Goal: Information Seeking & Learning: Check status

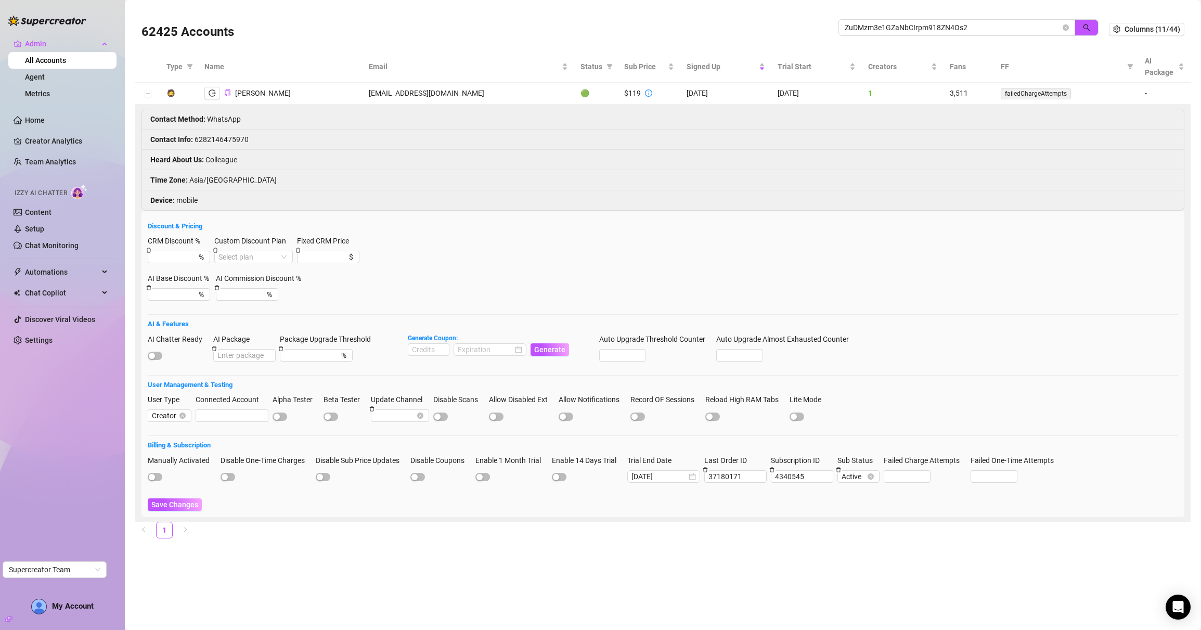
click at [802, 28] on div "62425 Accounts ZuDMzm3e1GZaNbCIrpm918ZN4Os2" at bounding box center [624, 28] width 967 height 35
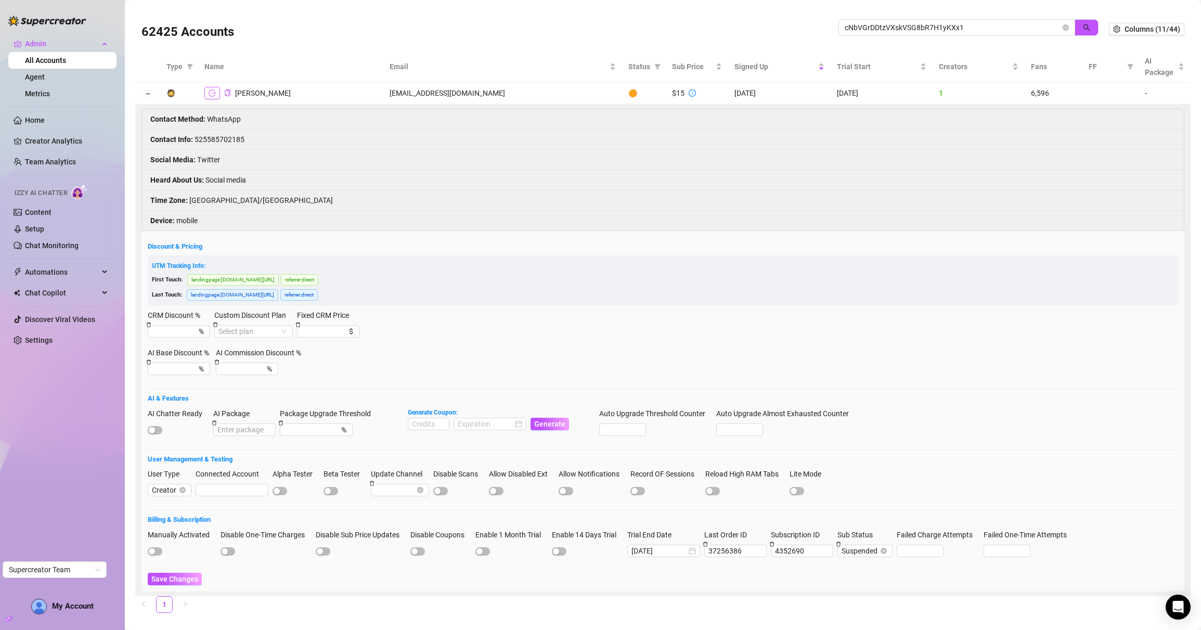
click at [213, 94] on icon "logout" at bounding box center [212, 92] width 7 height 7
drag, startPoint x: 962, startPoint y: 29, endPoint x: 788, endPoint y: 26, distance: 173.2
click at [788, 26] on div "62425 Accounts cNbVGrDDtzVXskVSG8bR7H1yKXx1" at bounding box center [624, 28] width 967 height 35
paste input "mkXq5YWrzRUIfiWMwt9dhJtFL3n2"
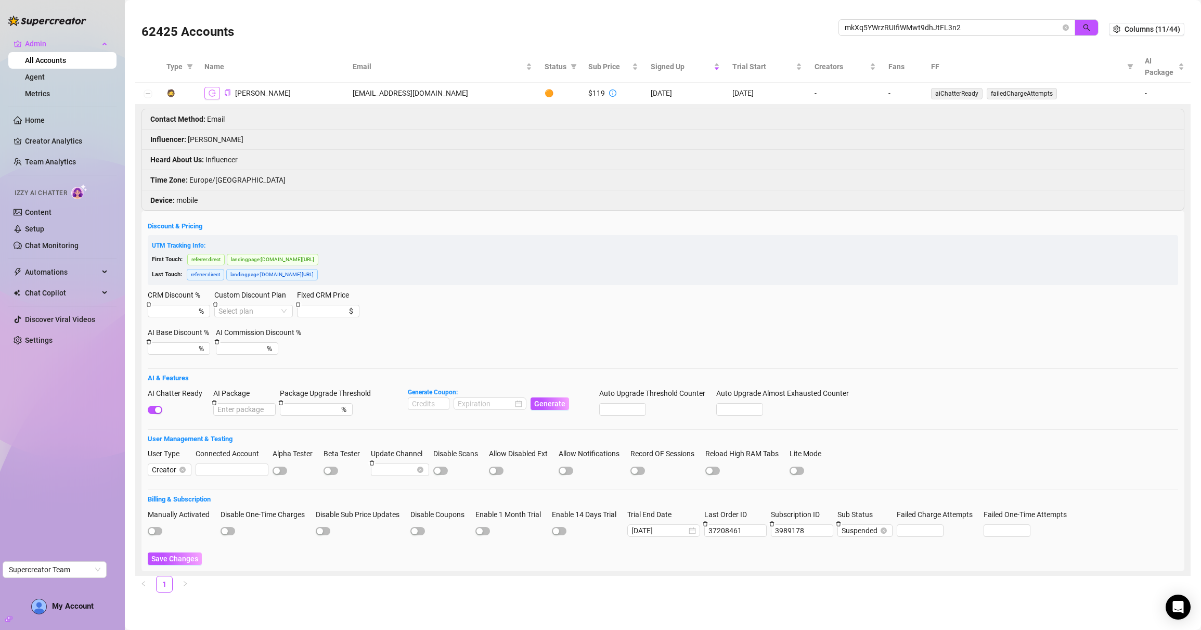
click at [212, 93] on icon "logout" at bounding box center [212, 92] width 7 height 7
drag, startPoint x: 973, startPoint y: 25, endPoint x: 806, endPoint y: 24, distance: 167.5
click at [806, 24] on div "62425 Accounts mkXq5YWrzRUIfiWMwt9dhJtFL3n2" at bounding box center [624, 28] width 967 height 35
click at [989, 29] on input "mkXq5YWrzRUIfiWMwt9dhJtFL3n2" at bounding box center [953, 27] width 216 height 11
drag, startPoint x: 966, startPoint y: 29, endPoint x: 831, endPoint y: 25, distance: 135.3
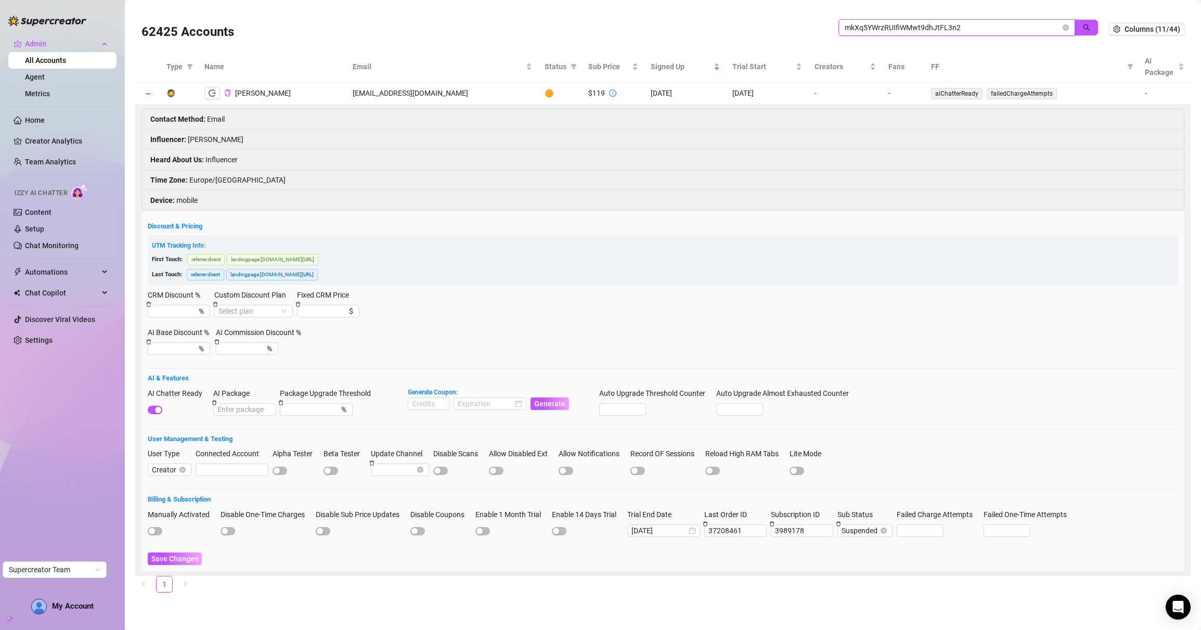
click at [831, 25] on div "62425 Accounts mkXq5YWrzRUIfiWMwt9dhJtFL3n2" at bounding box center [624, 28] width 967 height 35
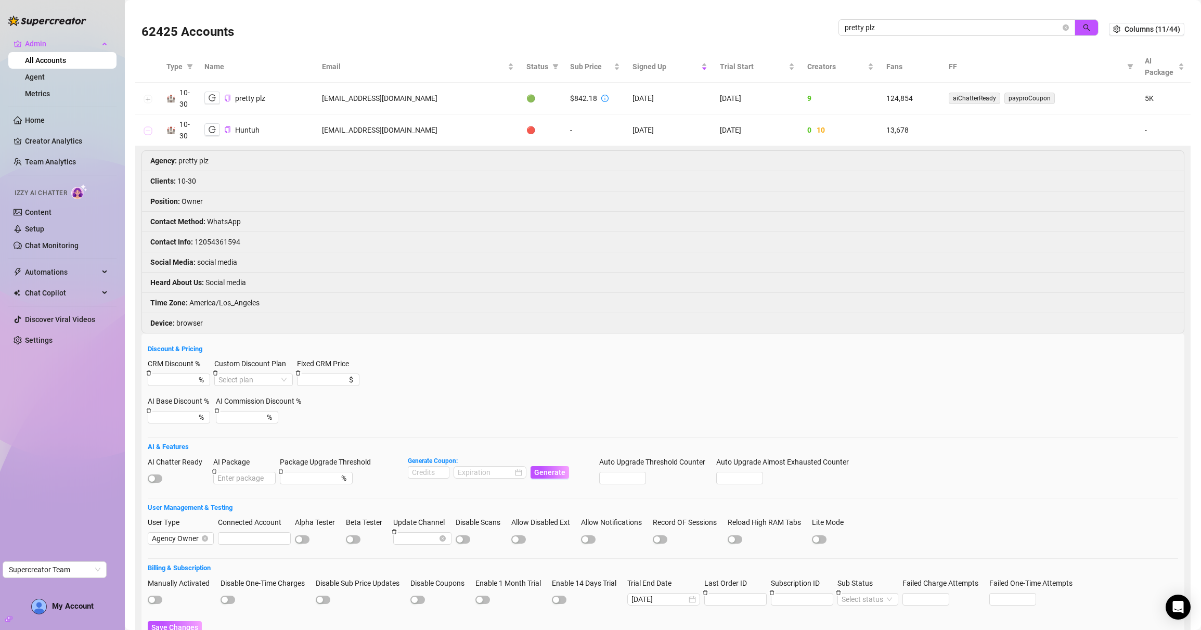
click at [145, 128] on button "Collapse row" at bounding box center [148, 130] width 8 height 8
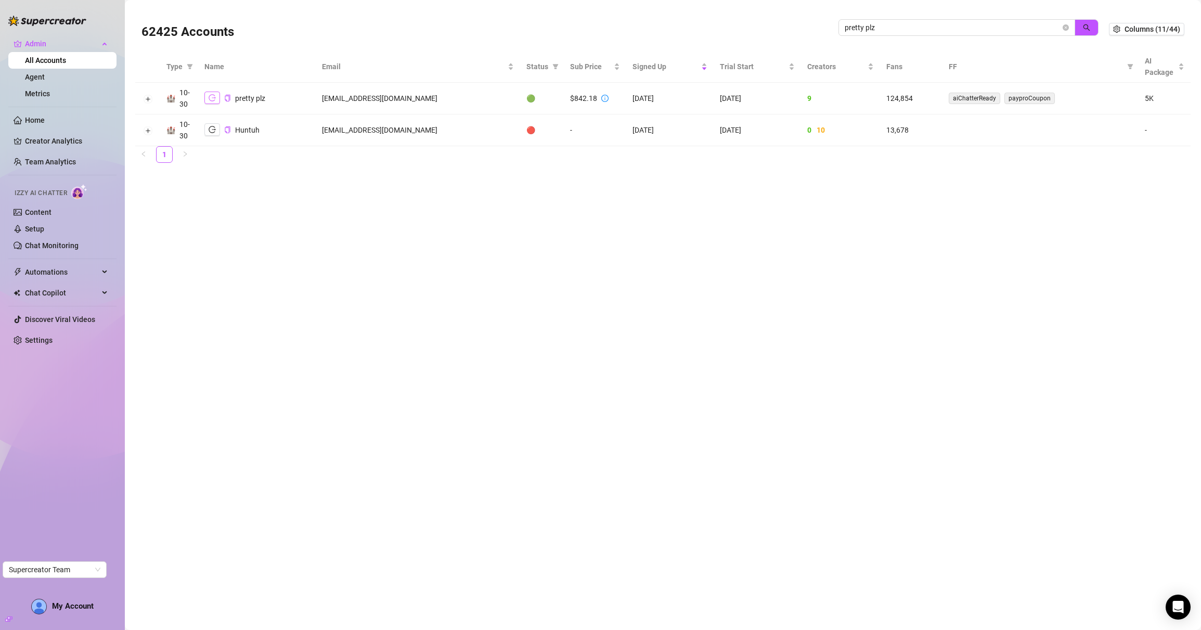
click at [211, 100] on icon "logout" at bounding box center [212, 97] width 7 height 7
drag, startPoint x: 885, startPoint y: 32, endPoint x: 797, endPoint y: 28, distance: 88.0
click at [797, 28] on div "62425 Accounts pretty plz" at bounding box center [624, 28] width 967 height 35
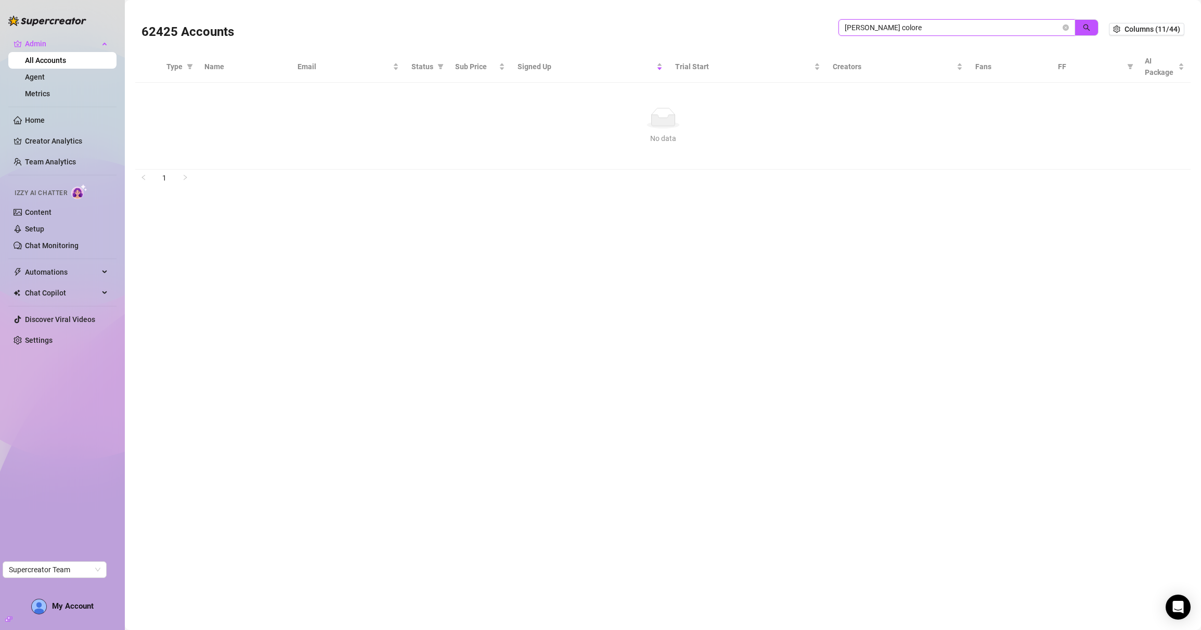
click at [868, 30] on input "mike colore" at bounding box center [953, 27] width 216 height 11
click at [1079, 26] on button "button" at bounding box center [1086, 27] width 24 height 17
click at [210, 93] on icon "logout" at bounding box center [212, 92] width 7 height 7
drag, startPoint x: 947, startPoint y: 29, endPoint x: 740, endPoint y: 33, distance: 207.6
click at [740, 33] on div "62425 Accounts mike calore" at bounding box center [624, 28] width 967 height 35
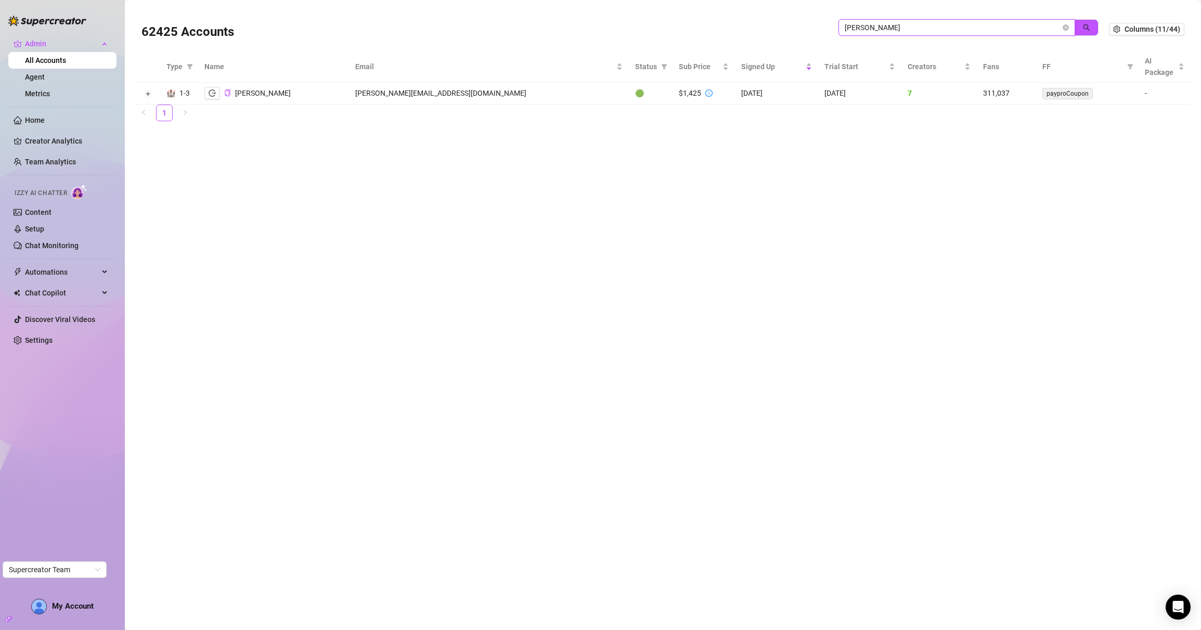
drag, startPoint x: 886, startPoint y: 27, endPoint x: 816, endPoint y: 25, distance: 69.7
click at [816, 25] on div "62425 Accounts mike calore" at bounding box center [624, 28] width 967 height 35
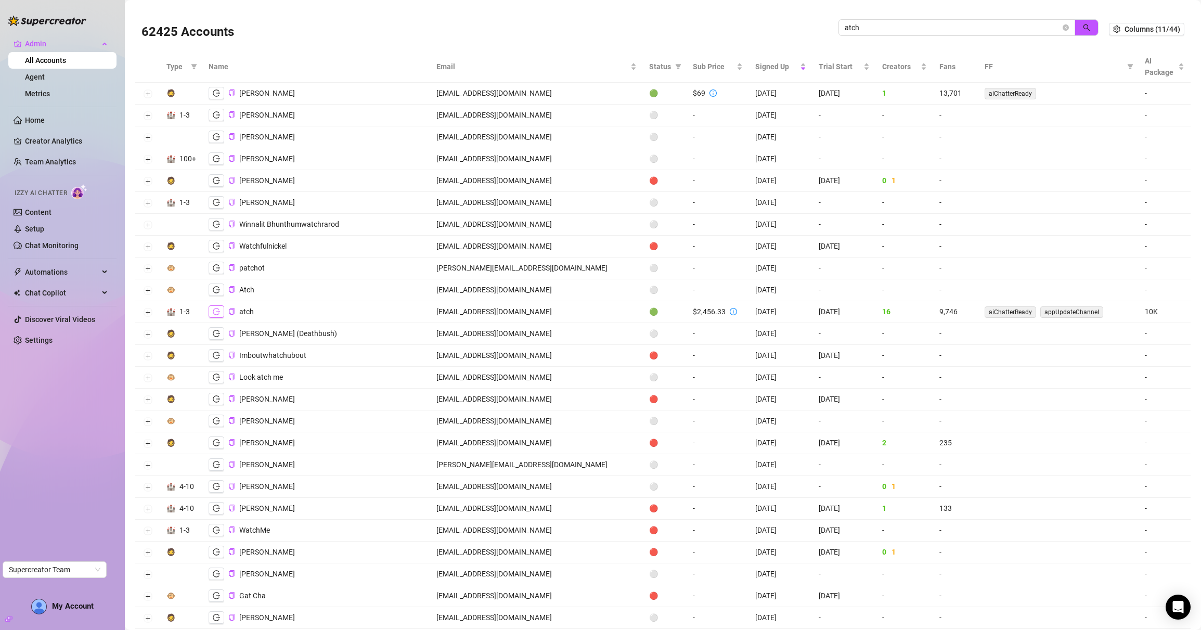
click at [220, 312] on icon "logout" at bounding box center [216, 311] width 7 height 7
drag, startPoint x: 919, startPoint y: 27, endPoint x: 787, endPoint y: 30, distance: 131.6
click at [787, 30] on div "62425 Accounts atch" at bounding box center [624, 28] width 967 height 35
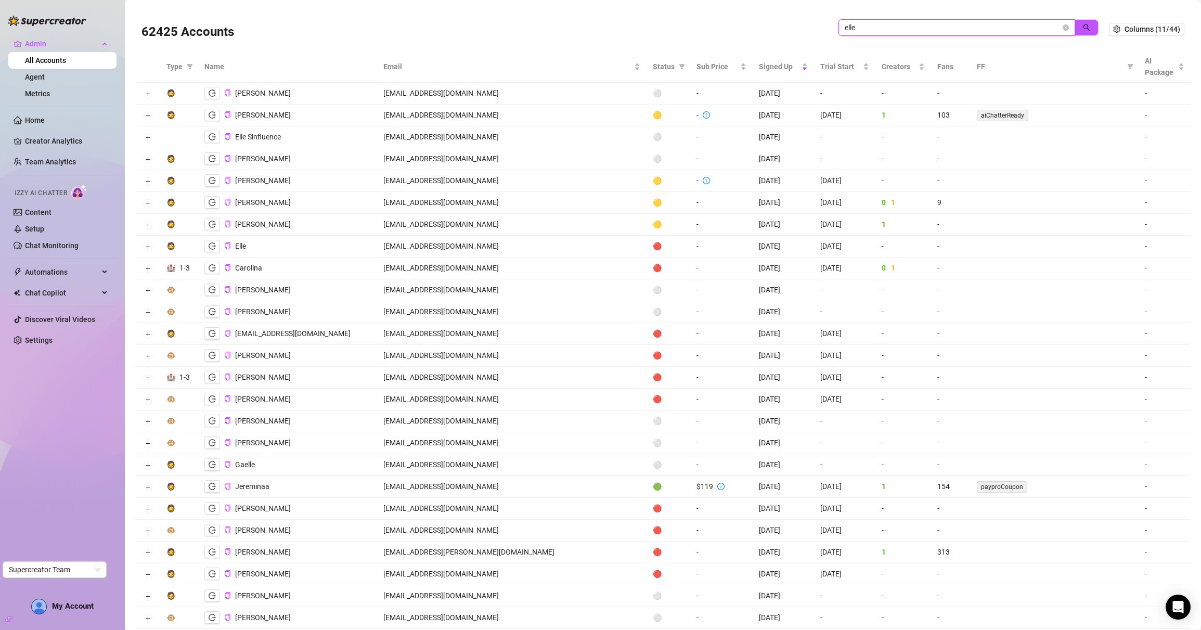
drag, startPoint x: 854, startPoint y: 31, endPoint x: 814, endPoint y: 30, distance: 40.1
click at [814, 30] on div "62425 Accounts elle" at bounding box center [624, 28] width 967 height 35
paste input "@sinfluenced.com"
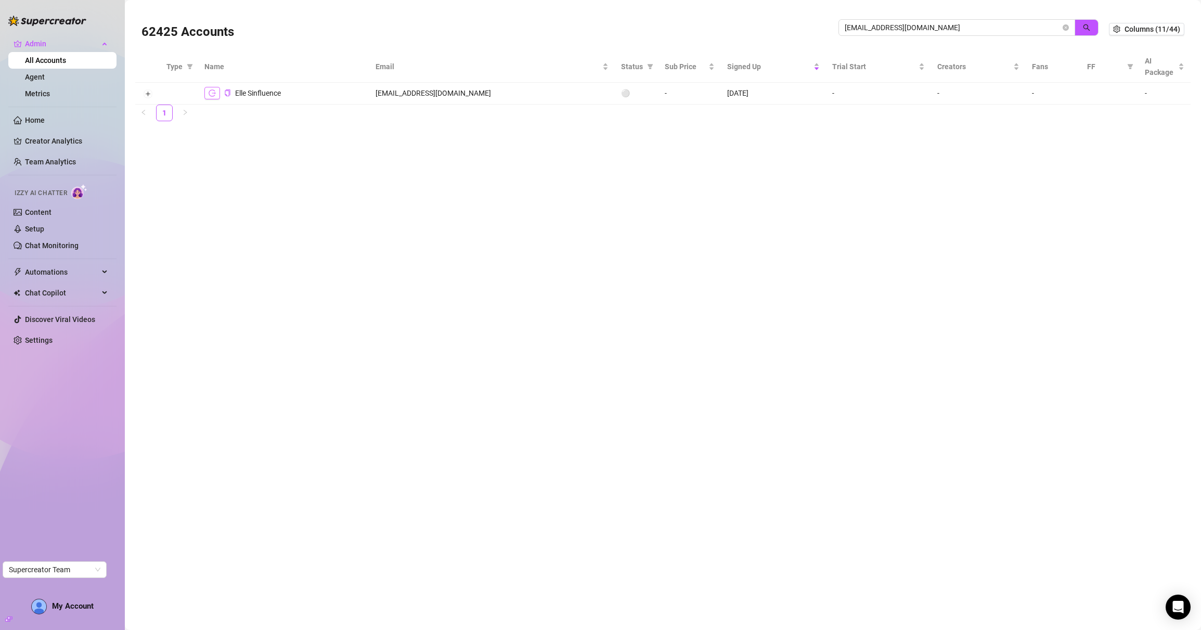
click at [211, 97] on button "button" at bounding box center [212, 93] width 16 height 12
drag, startPoint x: 926, startPoint y: 29, endPoint x: 807, endPoint y: 24, distance: 119.2
click at [807, 24] on div "62425 Accounts elle@sinfluenced.com" at bounding box center [624, 28] width 967 height 35
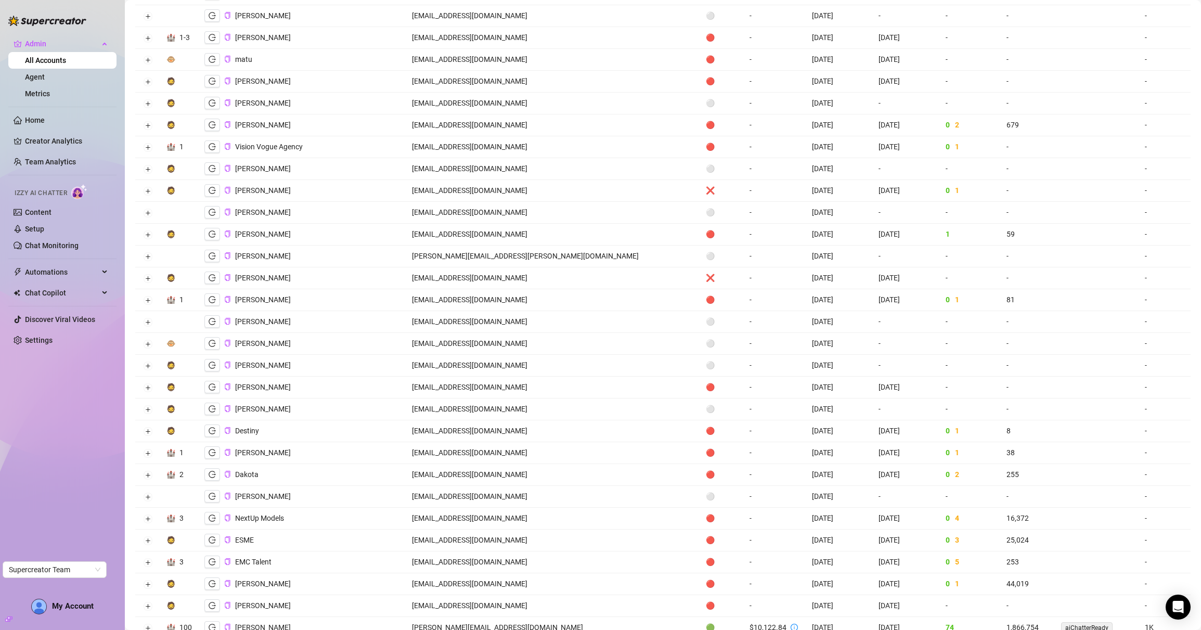
scroll to position [746, 0]
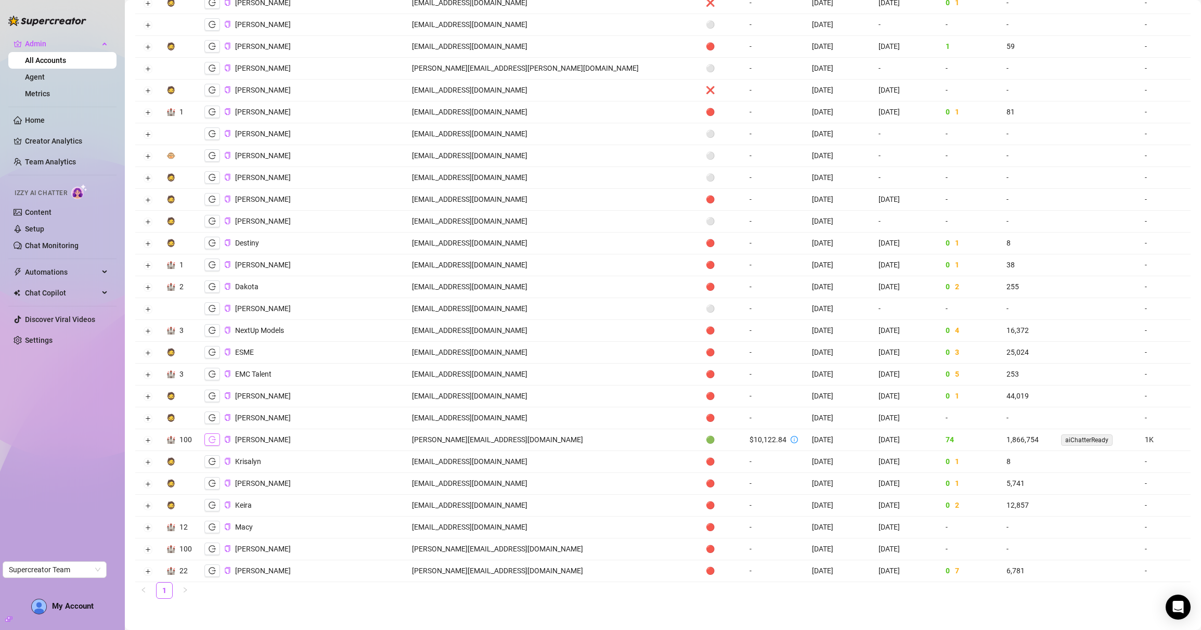
click at [213, 439] on icon "logout" at bounding box center [212, 439] width 7 height 7
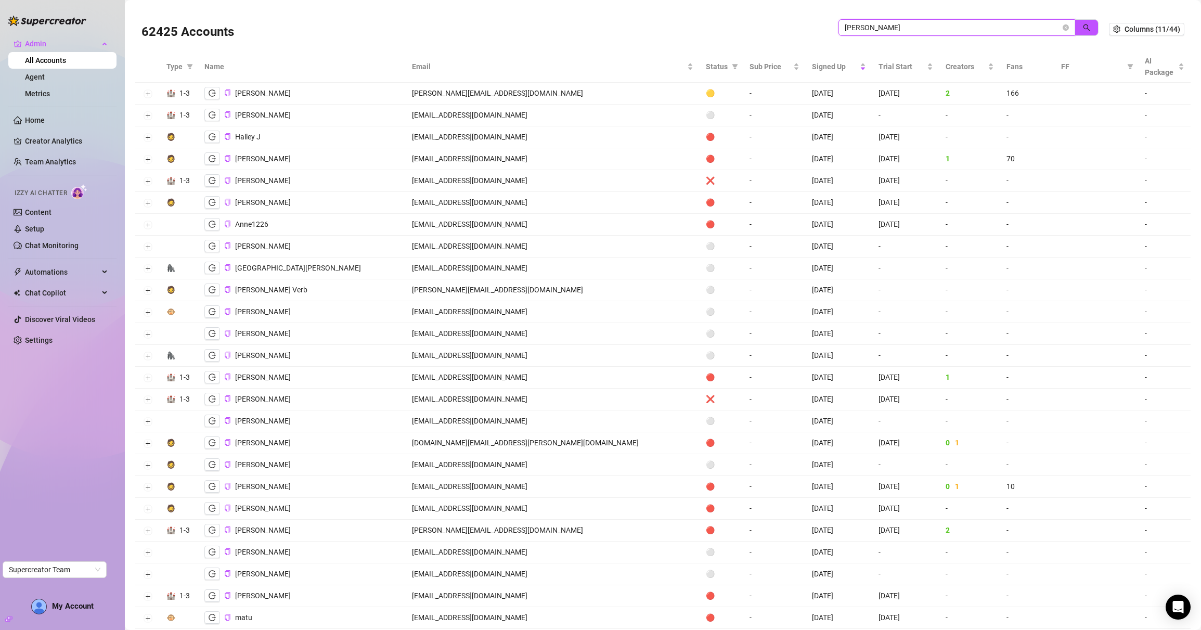
drag, startPoint x: 865, startPoint y: 27, endPoint x: 833, endPoint y: 28, distance: 32.2
click at [838, 28] on span "jackson" at bounding box center [956, 27] width 237 height 17
paste input "Carrie Hyrowski"
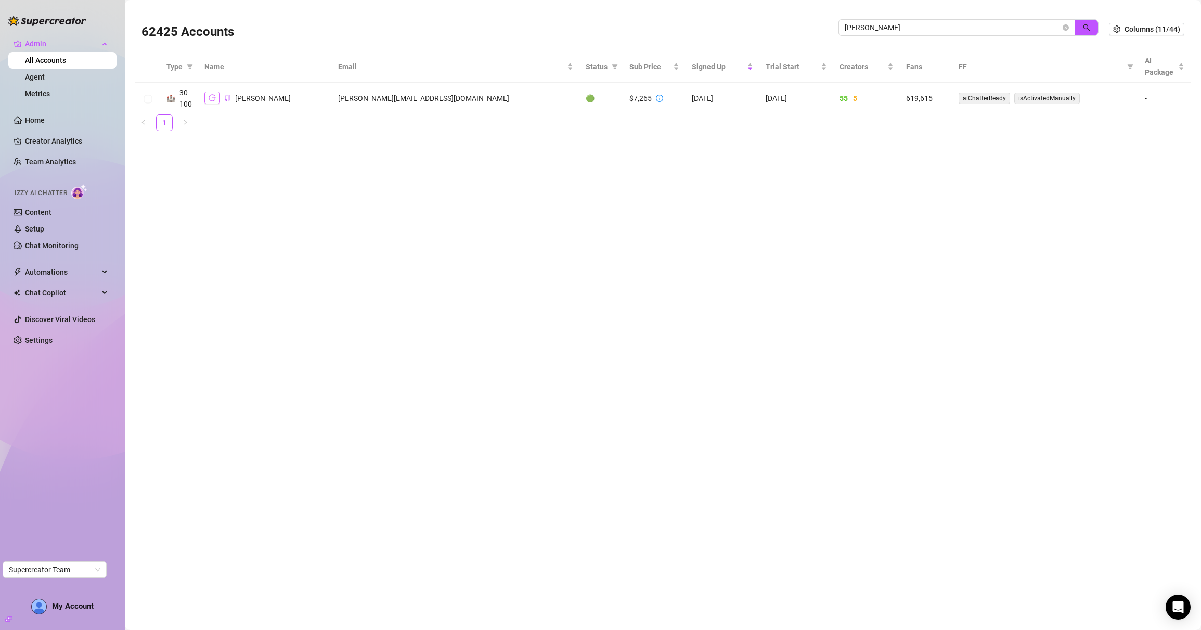
click at [211, 99] on icon "logout" at bounding box center [212, 97] width 7 height 7
drag, startPoint x: 918, startPoint y: 26, endPoint x: 813, endPoint y: 27, distance: 105.6
click at [813, 27] on div "62425 Accounts Carrie Hyrowski" at bounding box center [624, 28] width 967 height 35
paste input "Binh Dang"
click at [209, 93] on icon "logout" at bounding box center [212, 92] width 7 height 7
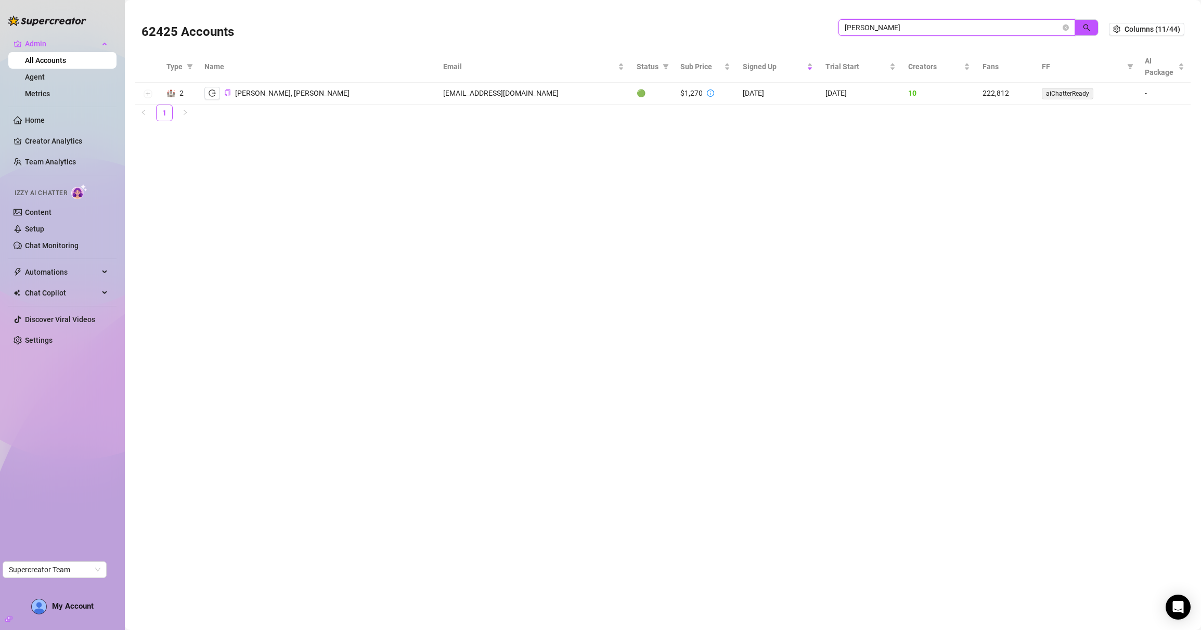
drag, startPoint x: 884, startPoint y: 24, endPoint x: 812, endPoint y: 24, distance: 71.8
click at [812, 24] on div "62425 Accounts Binh Dang" at bounding box center [624, 28] width 967 height 35
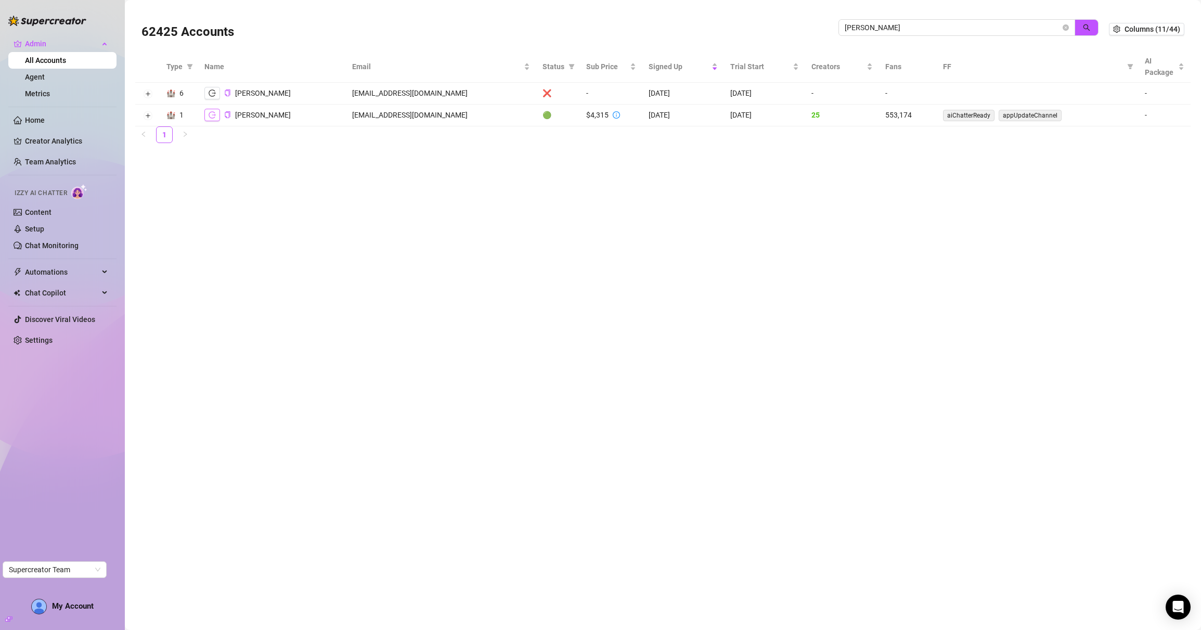
click at [212, 116] on icon "logout" at bounding box center [212, 114] width 7 height 7
drag, startPoint x: 892, startPoint y: 29, endPoint x: 795, endPoint y: 27, distance: 97.3
click at [795, 27] on div "62425 Accounts sofia husein" at bounding box center [624, 28] width 967 height 35
paste input "Isaac Soffer"
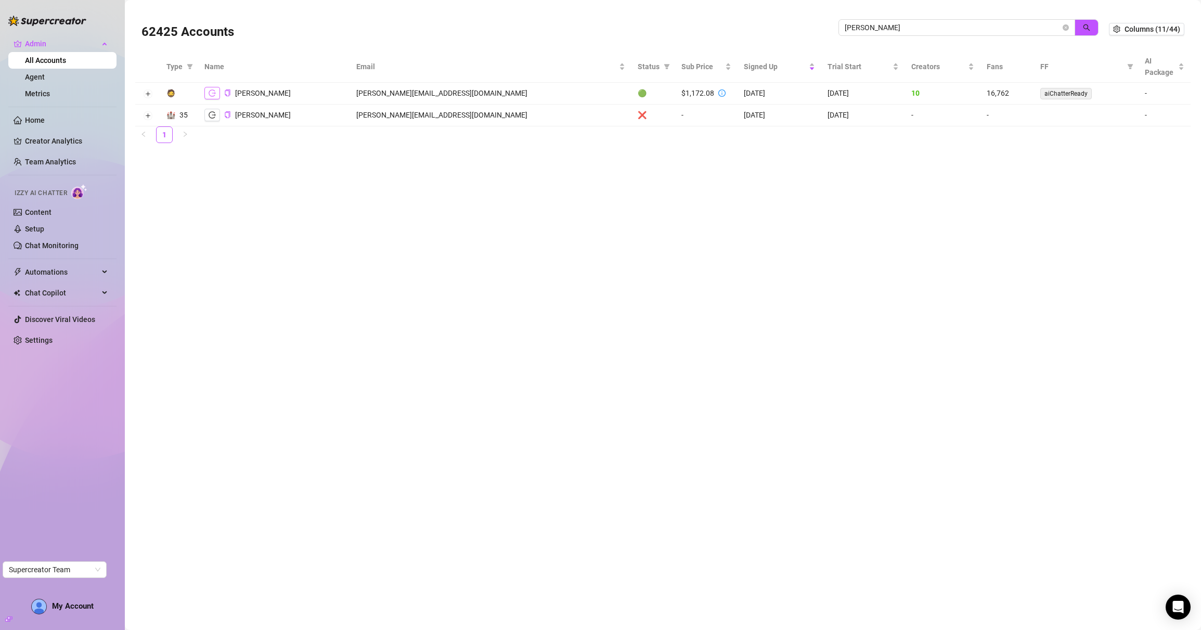
click at [207, 95] on button "button" at bounding box center [212, 93] width 16 height 12
drag, startPoint x: 891, startPoint y: 31, endPoint x: 788, endPoint y: 25, distance: 103.2
click at [788, 25] on div "62425 Accounts Isaac Soffer" at bounding box center [624, 28] width 967 height 35
paste input "Exceptional Models"
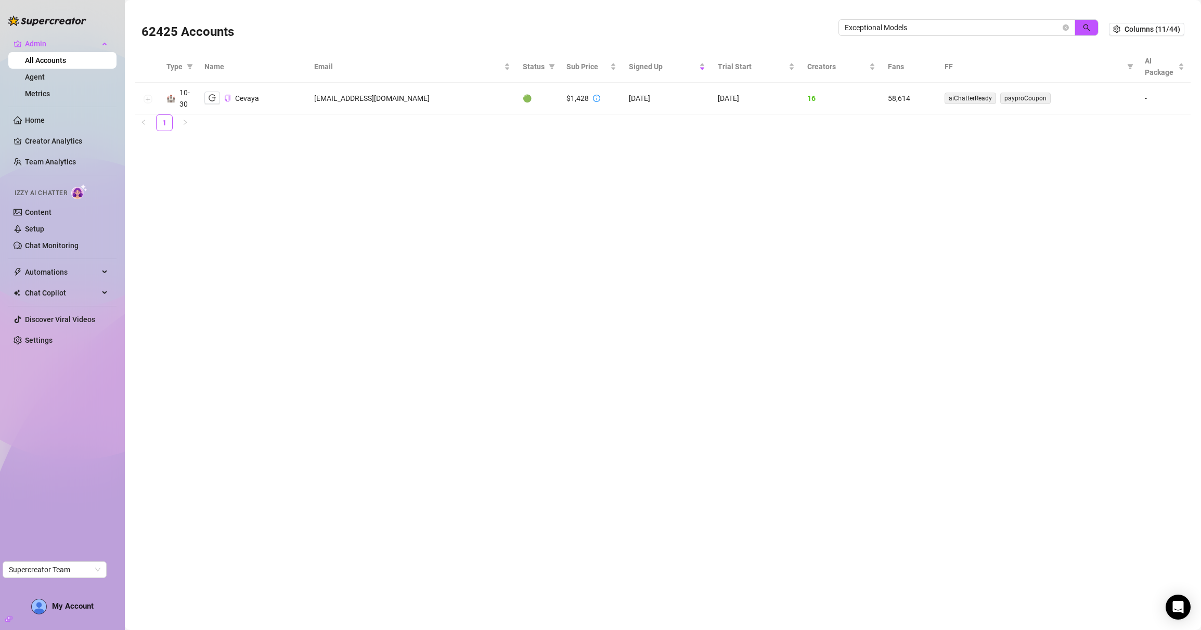
click at [211, 105] on div at bounding box center [212, 98] width 16 height 13
click at [211, 102] on button "button" at bounding box center [212, 98] width 16 height 12
drag, startPoint x: 930, startPoint y: 32, endPoint x: 819, endPoint y: 28, distance: 110.9
click at [819, 28] on div "62425 Accounts Exceptional Models" at bounding box center [624, 28] width 967 height 35
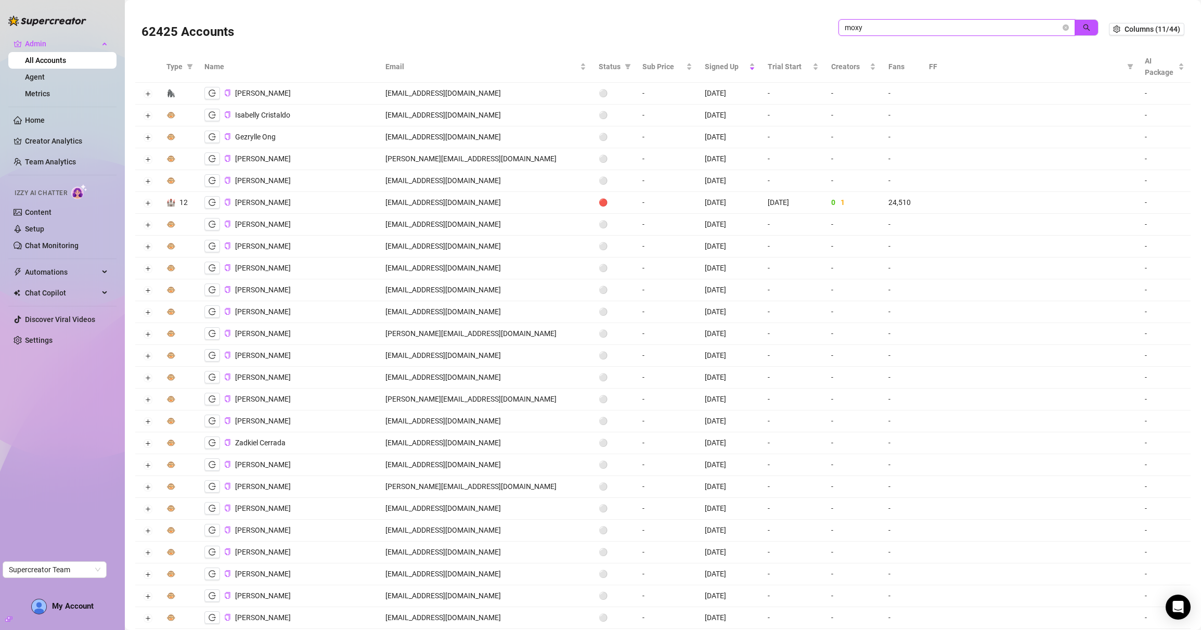
drag, startPoint x: 866, startPoint y: 25, endPoint x: 821, endPoint y: 25, distance: 45.2
click at [821, 25] on div "62425 Accounts moxy" at bounding box center [624, 28] width 967 height 35
paste input "Beatriz Jacob"
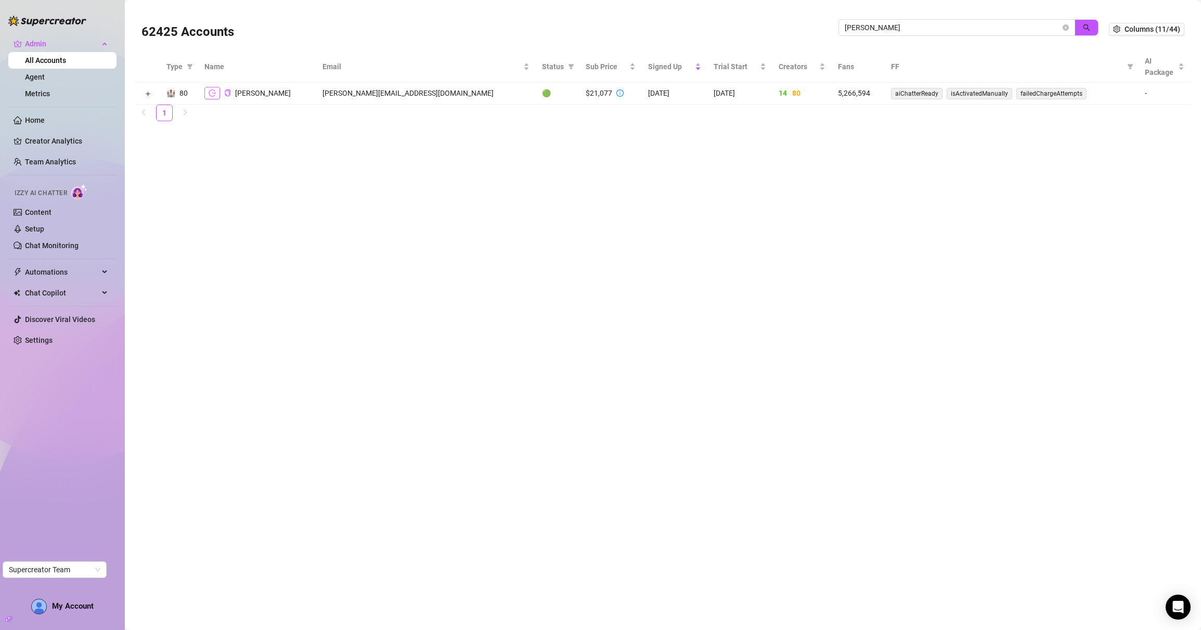
click at [211, 93] on icon "logout" at bounding box center [212, 92] width 7 height 7
drag, startPoint x: 900, startPoint y: 28, endPoint x: 827, endPoint y: 30, distance: 73.4
click at [827, 30] on div "62425 Accounts Beatriz Jacob" at bounding box center [624, 28] width 967 height 35
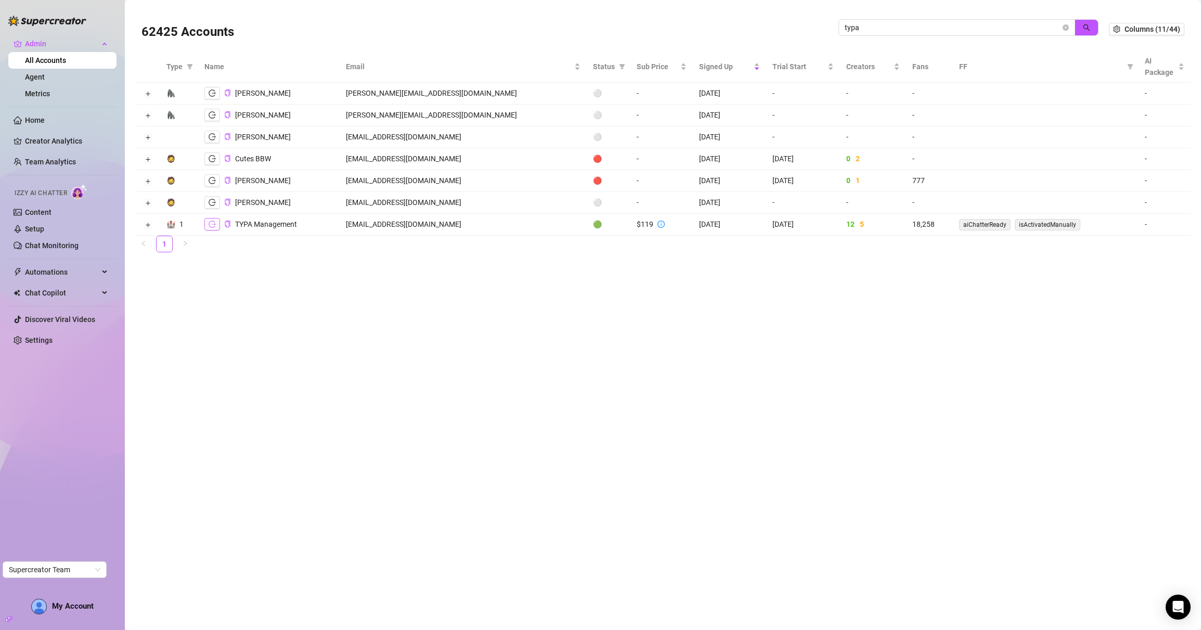
click at [216, 222] on button "button" at bounding box center [212, 224] width 16 height 12
drag, startPoint x: 882, startPoint y: 32, endPoint x: 801, endPoint y: 33, distance: 80.1
click at [801, 33] on div "62425 Accounts typa" at bounding box center [624, 28] width 967 height 35
paste input "[PERSON_NAME]"
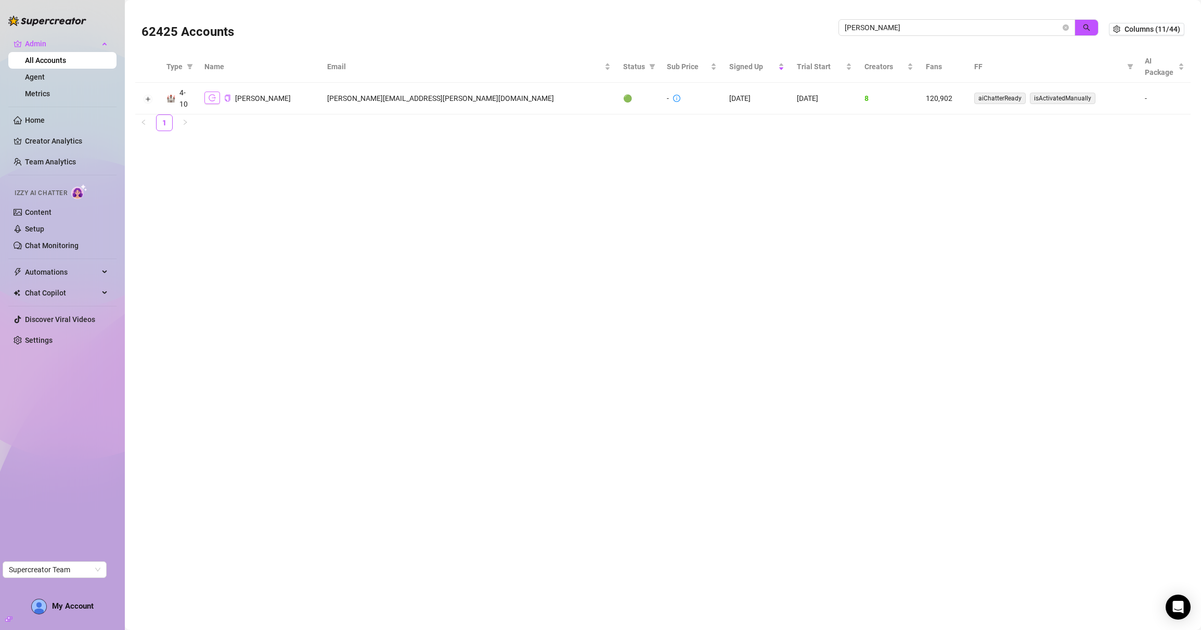
click at [206, 99] on button "button" at bounding box center [212, 98] width 16 height 12
drag, startPoint x: 922, startPoint y: 30, endPoint x: 800, endPoint y: 28, distance: 121.7
click at [800, 28] on div "62425 Accounts Catherine Franklin" at bounding box center [624, 28] width 967 height 35
paste input "4,135"
type input "4,135"
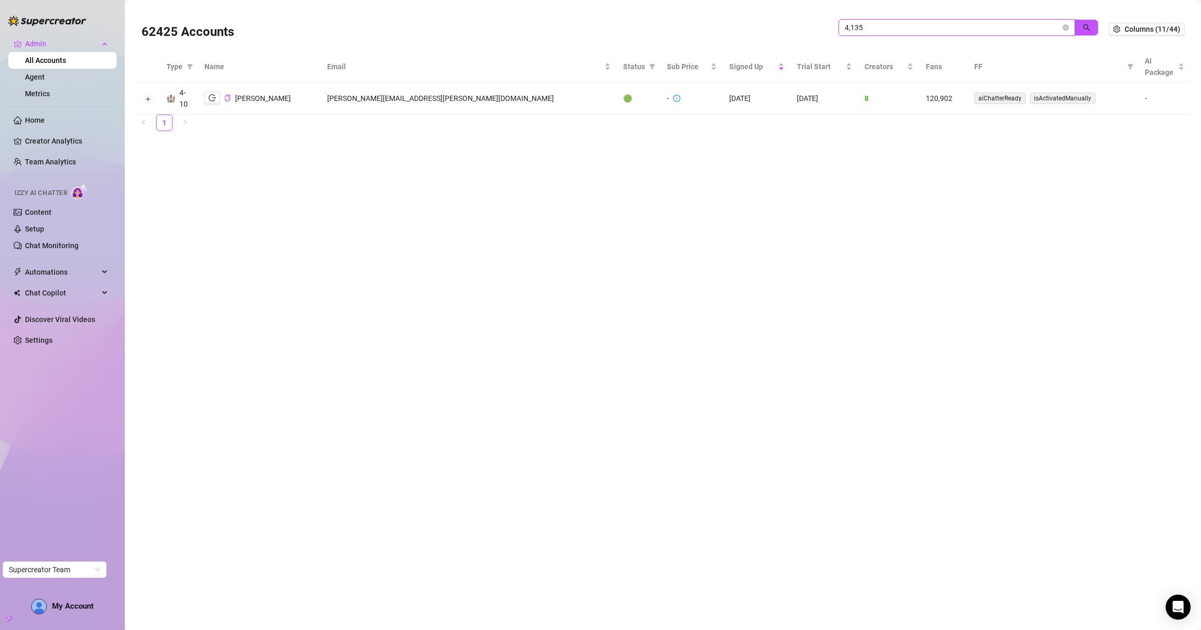
drag, startPoint x: 873, startPoint y: 31, endPoint x: 782, endPoint y: 27, distance: 90.6
click at [782, 27] on div "62425 Accounts 4,135" at bounding box center [624, 28] width 967 height 35
paste input "dani@yourframework.io"
type input "dani@yourframework.io"
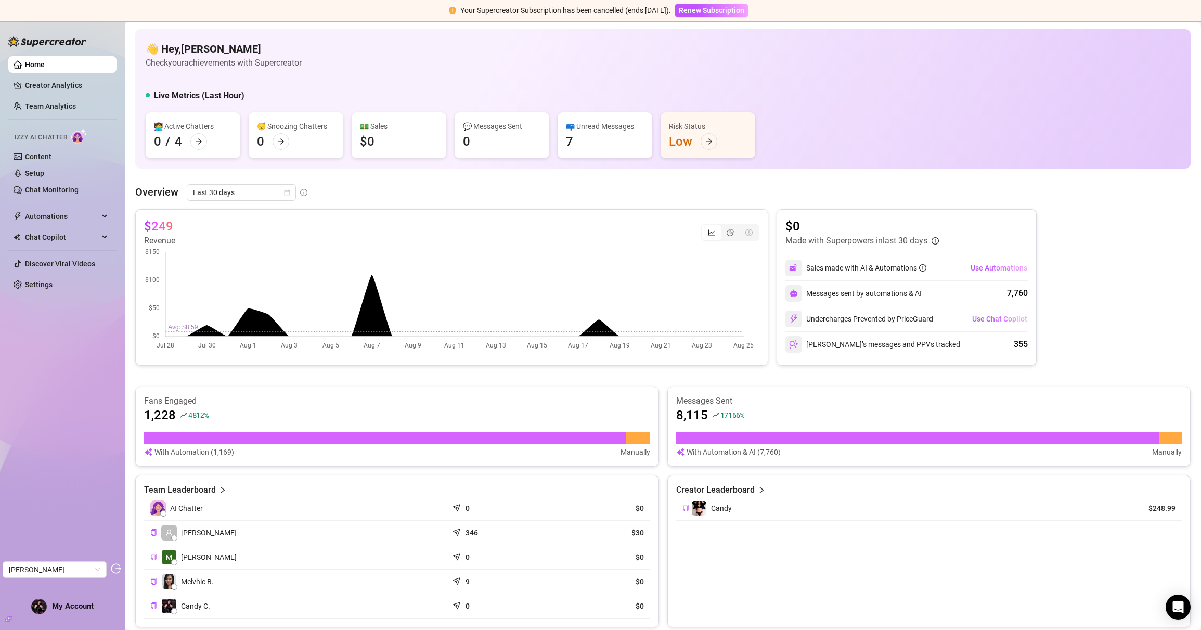
click at [43, 94] on ul "Home Creator Analytics Team Analytics Izzy AI Chatter Content Setup Chat Monito…" at bounding box center [62, 174] width 108 height 245
click at [46, 80] on link "Creator Analytics" at bounding box center [66, 85] width 83 height 17
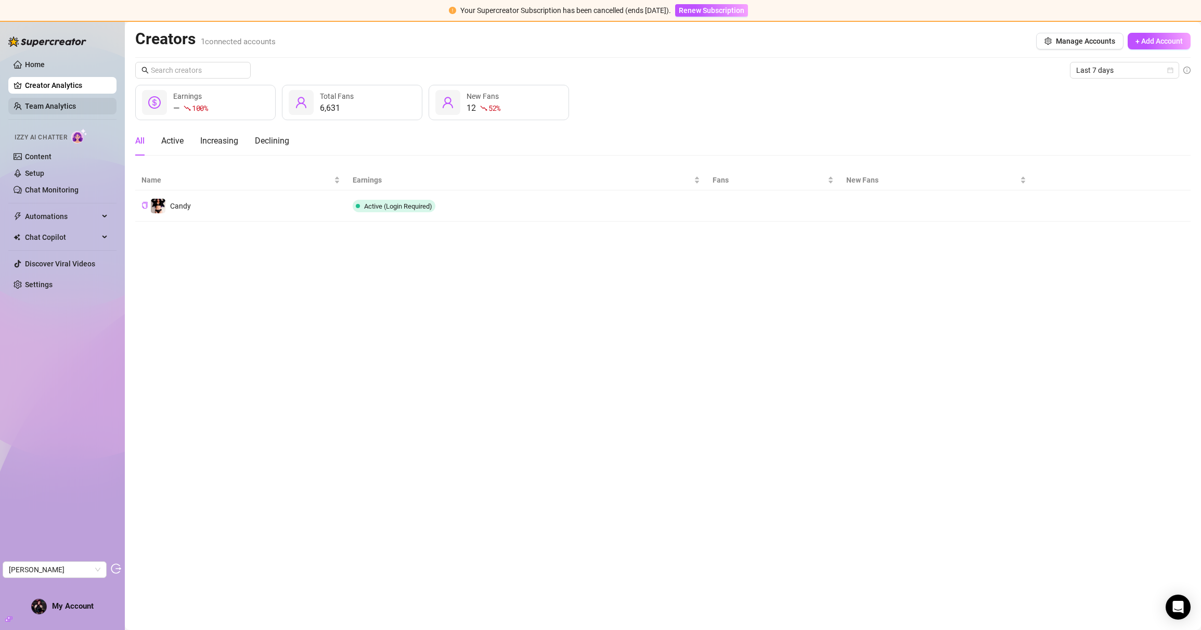
click at [45, 107] on link "Team Analytics" at bounding box center [50, 106] width 51 height 8
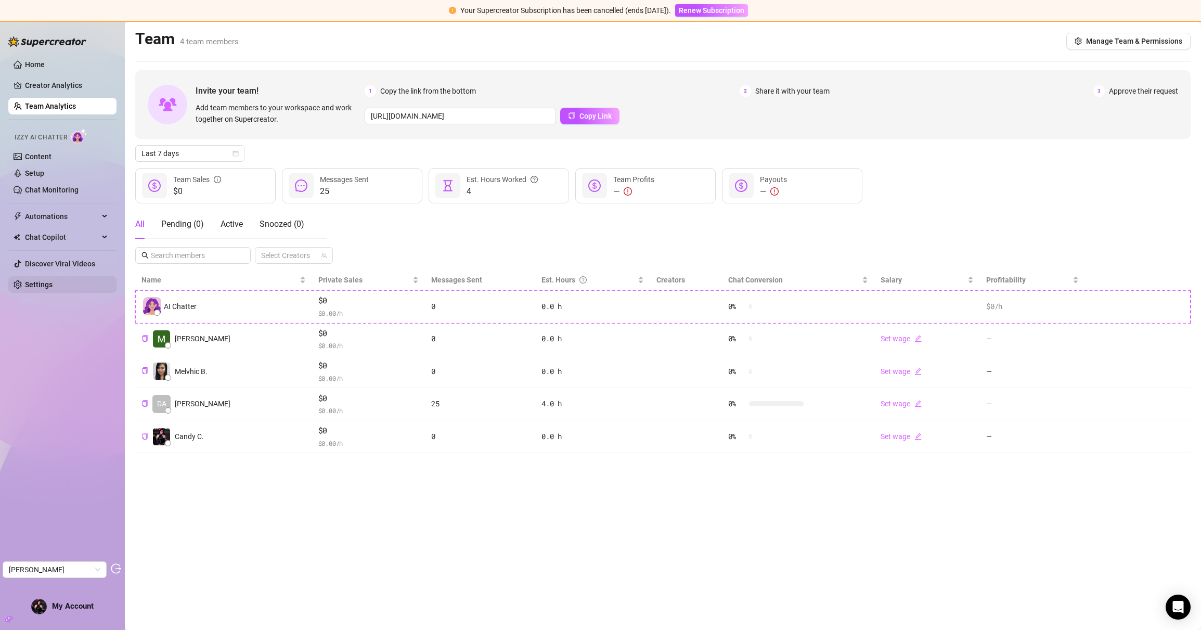
click at [36, 288] on link "Settings" at bounding box center [39, 284] width 28 height 8
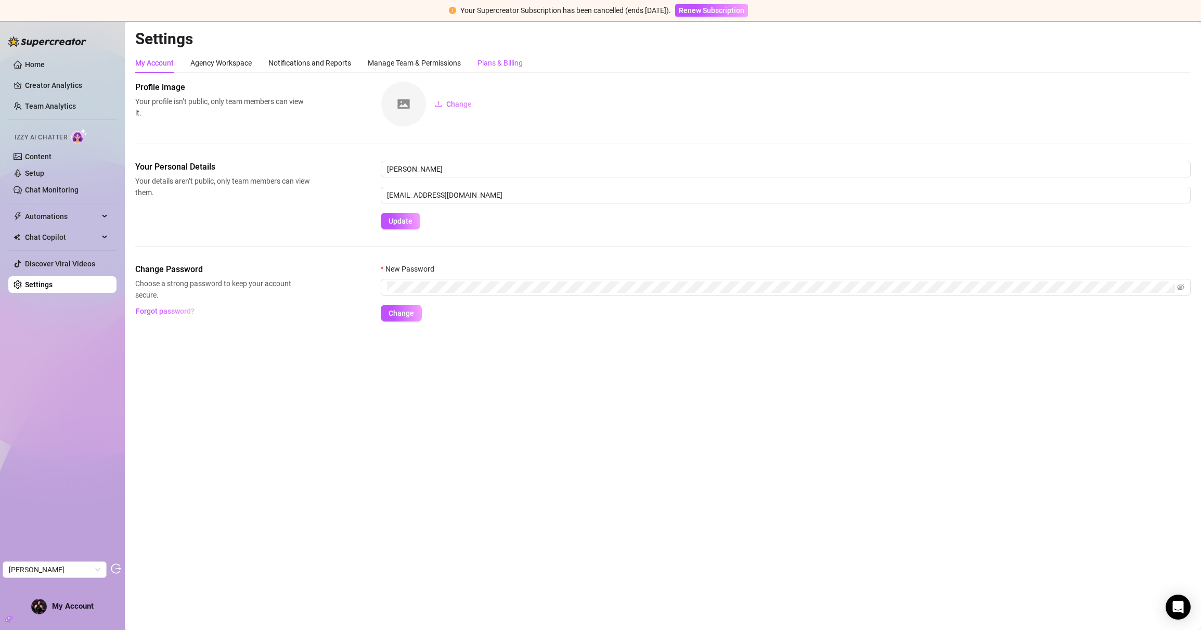
click at [508, 66] on div "Plans & Billing" at bounding box center [499, 62] width 45 height 11
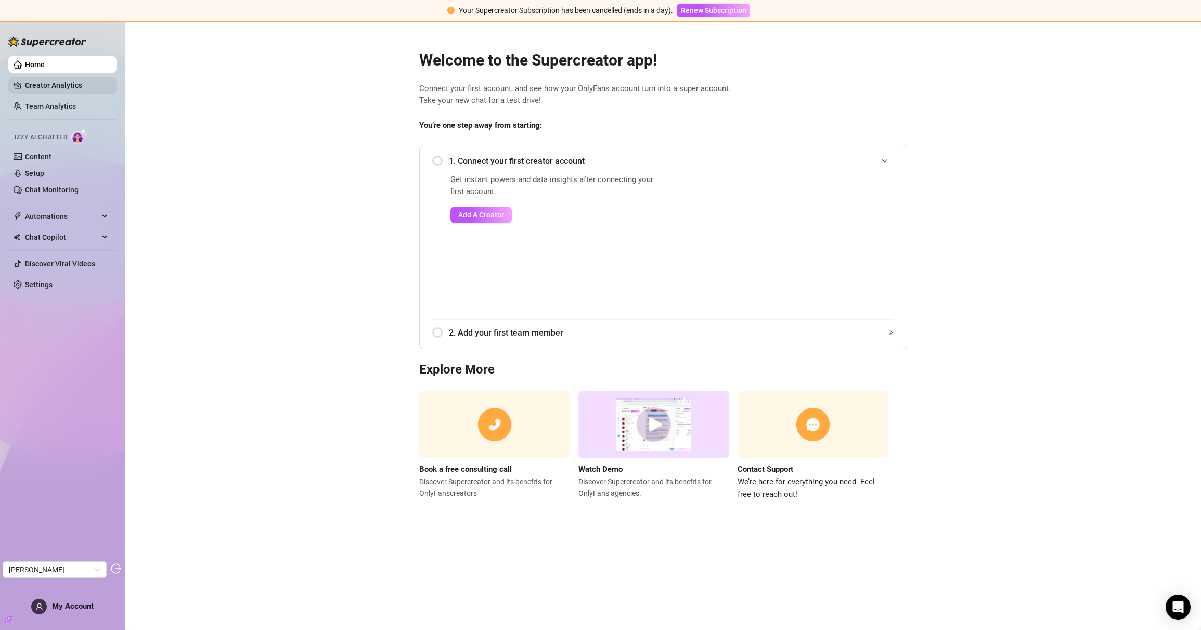
click at [46, 84] on link "Creator Analytics" at bounding box center [66, 85] width 83 height 17
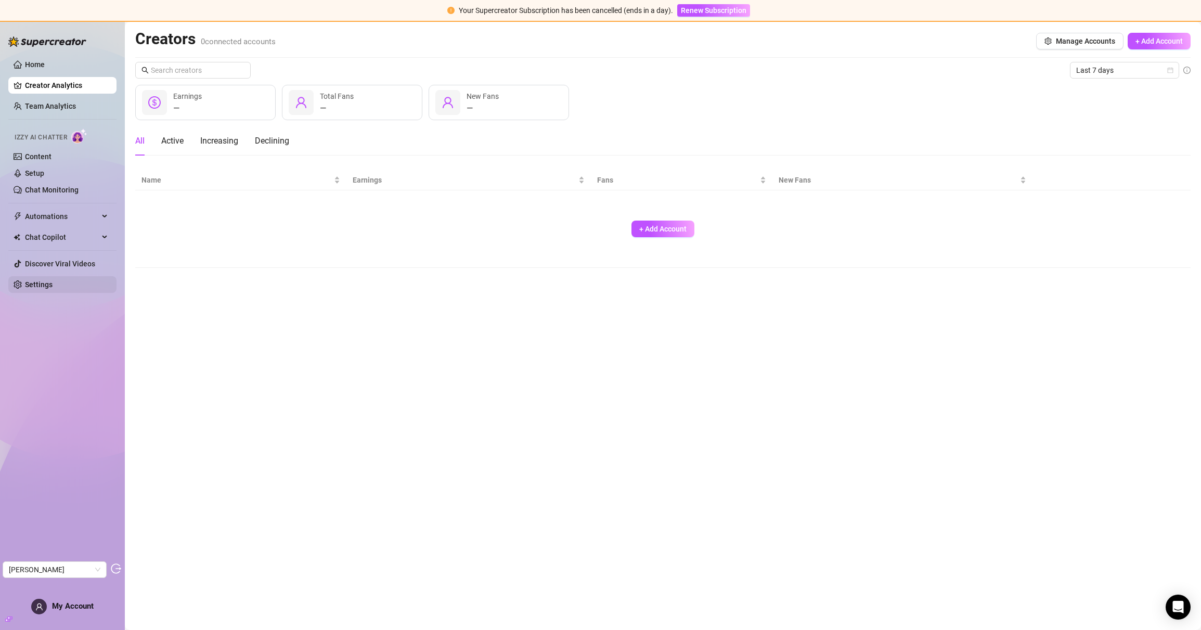
click at [46, 284] on link "Settings" at bounding box center [39, 284] width 28 height 8
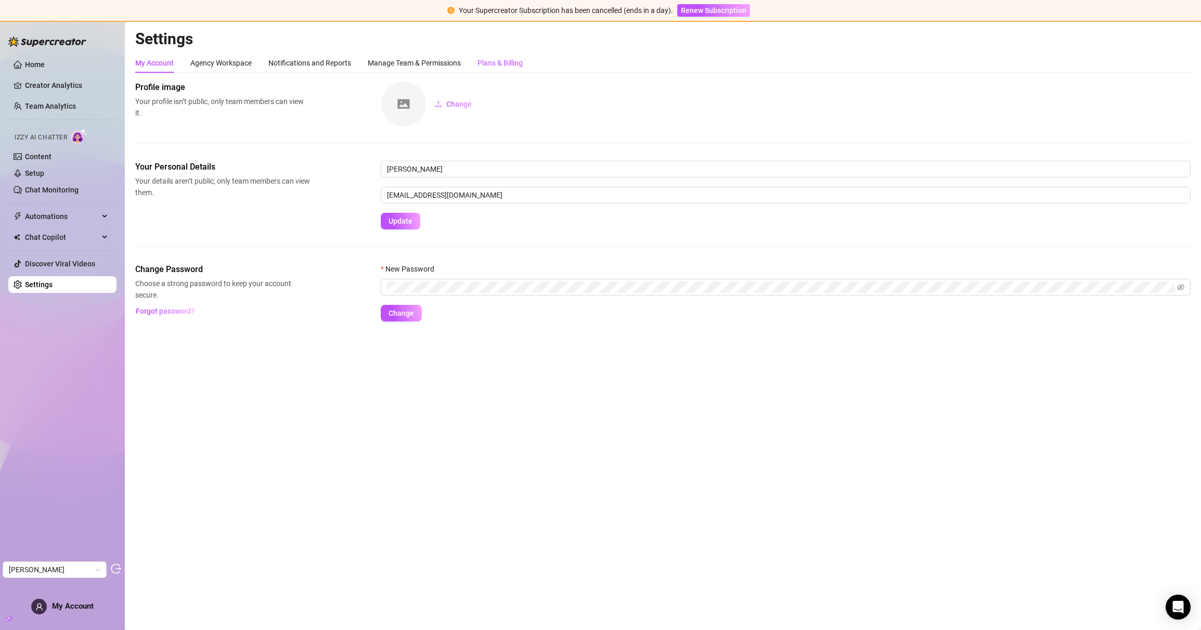
click at [505, 58] on div "Plans & Billing" at bounding box center [499, 62] width 45 height 11
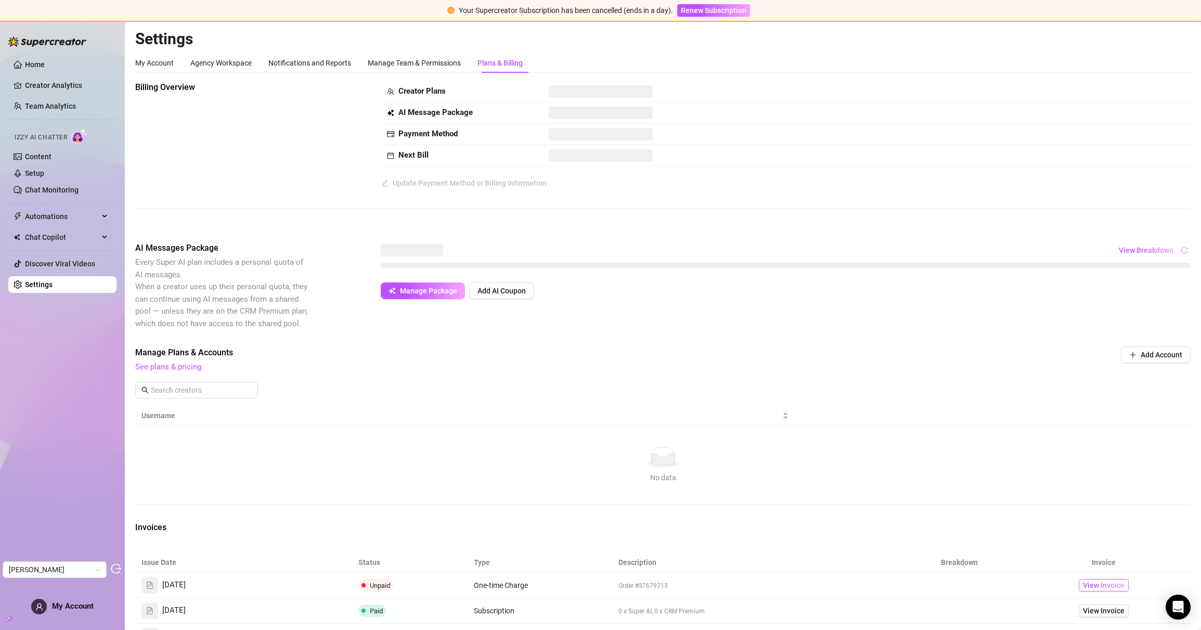
click at [1110, 586] on span "View Invoice" at bounding box center [1104, 584] width 42 height 11
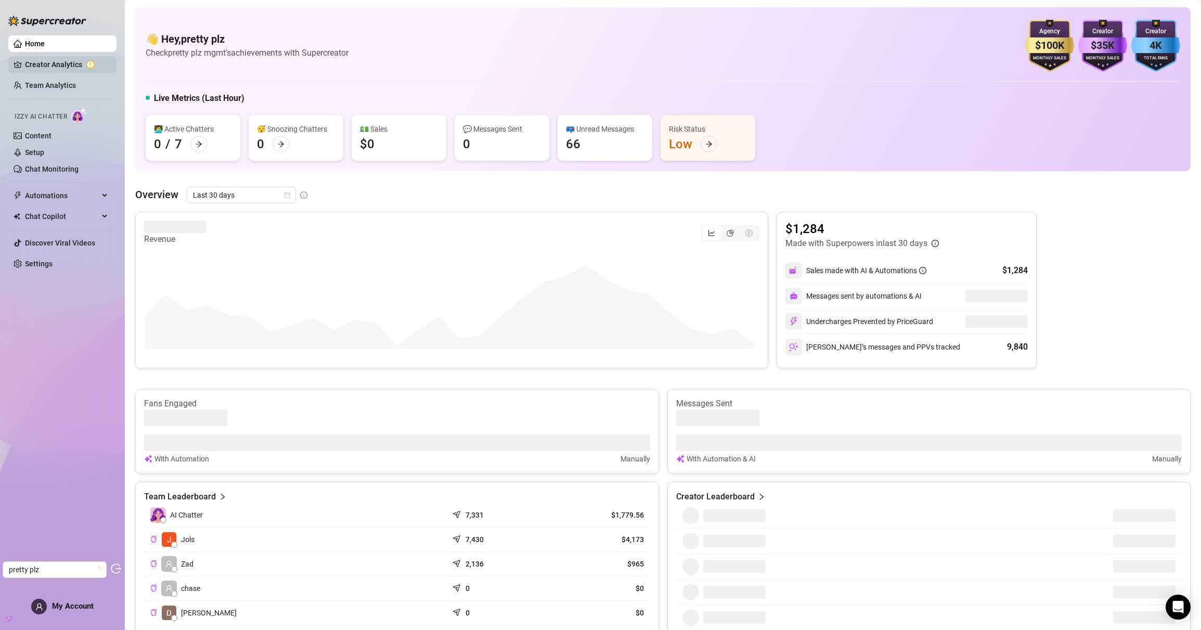
click at [56, 65] on link "Creator Analytics" at bounding box center [66, 64] width 83 height 17
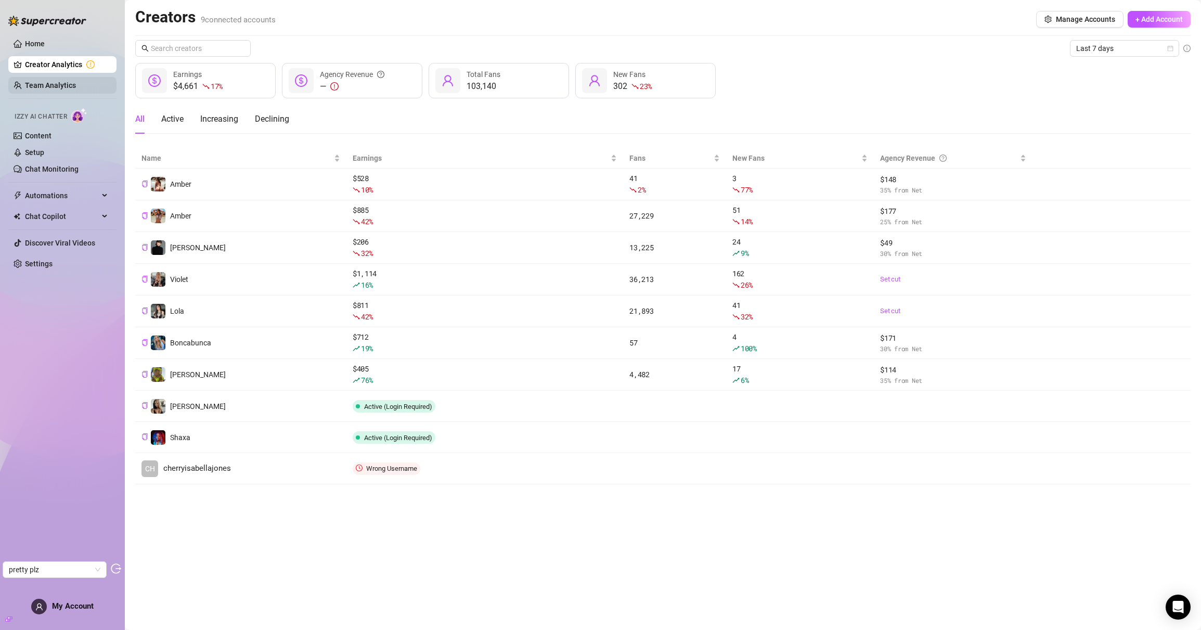
click at [67, 88] on link "Team Analytics" at bounding box center [50, 85] width 51 height 8
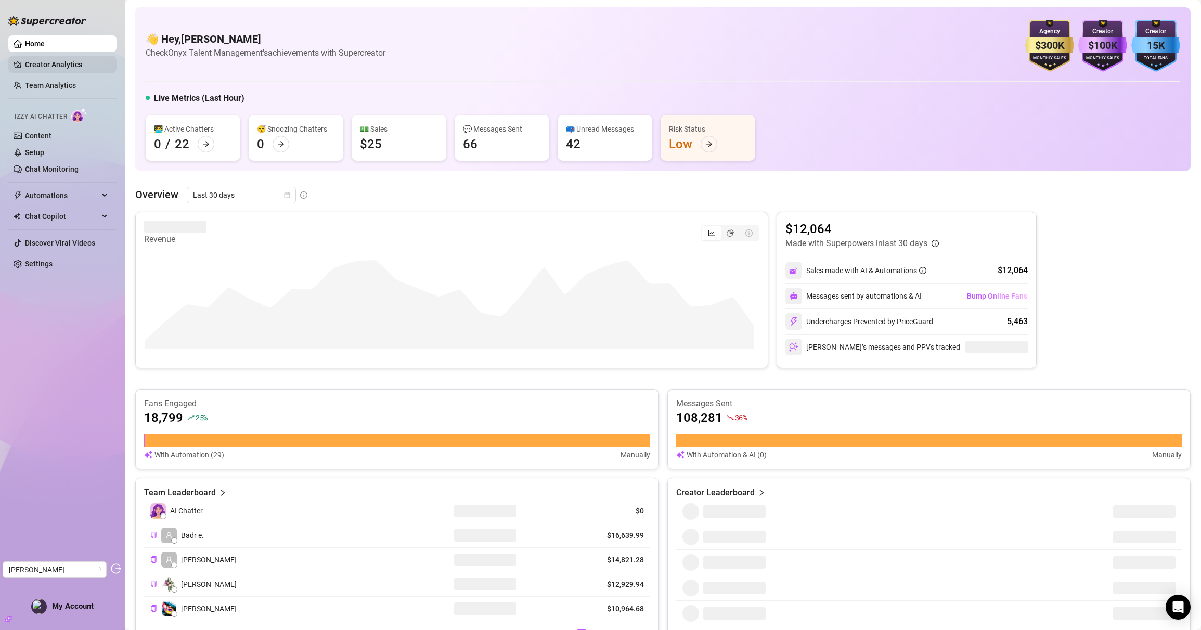
click at [35, 59] on link "Creator Analytics" at bounding box center [66, 64] width 83 height 17
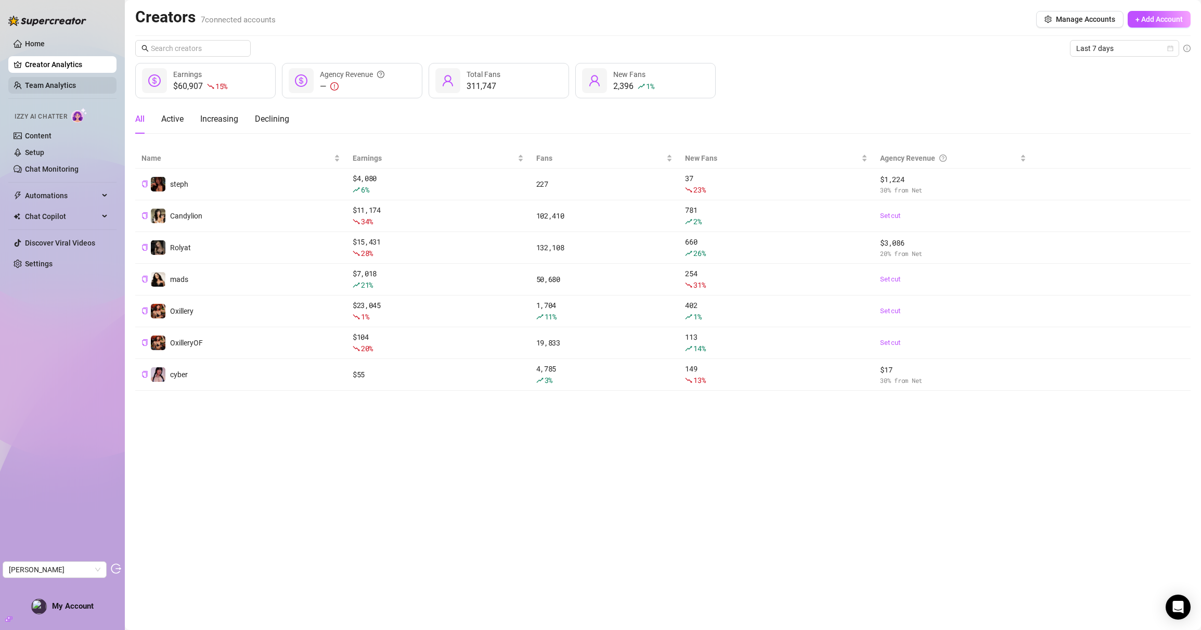
click at [37, 81] on link "Team Analytics" at bounding box center [50, 85] width 51 height 8
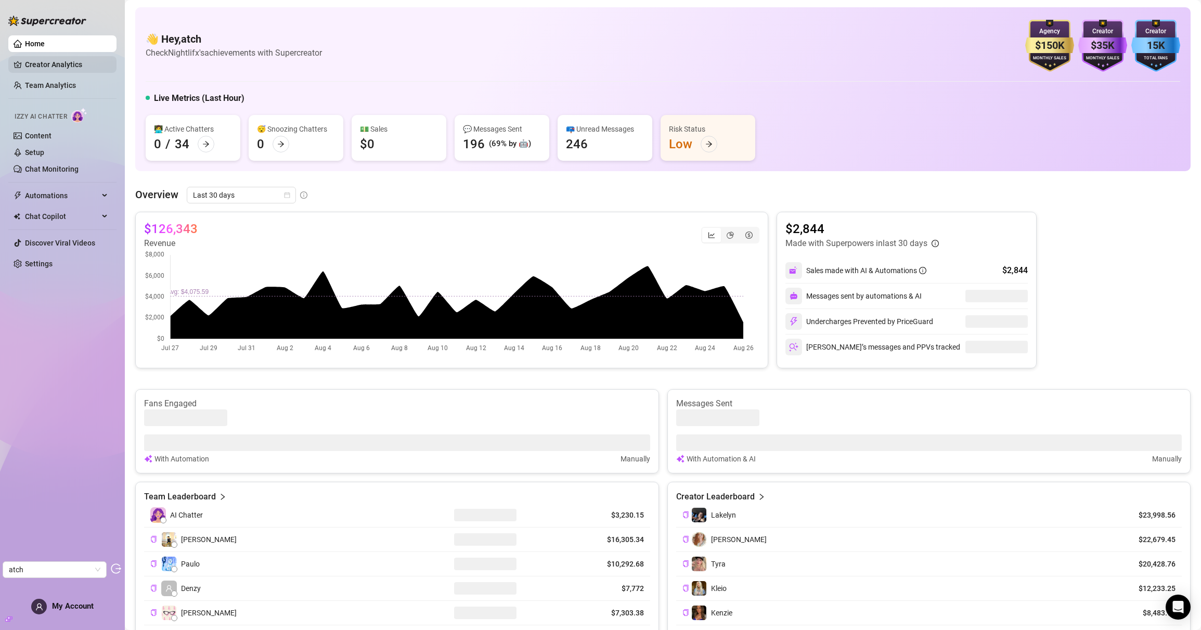
click at [53, 64] on link "Creator Analytics" at bounding box center [66, 64] width 83 height 17
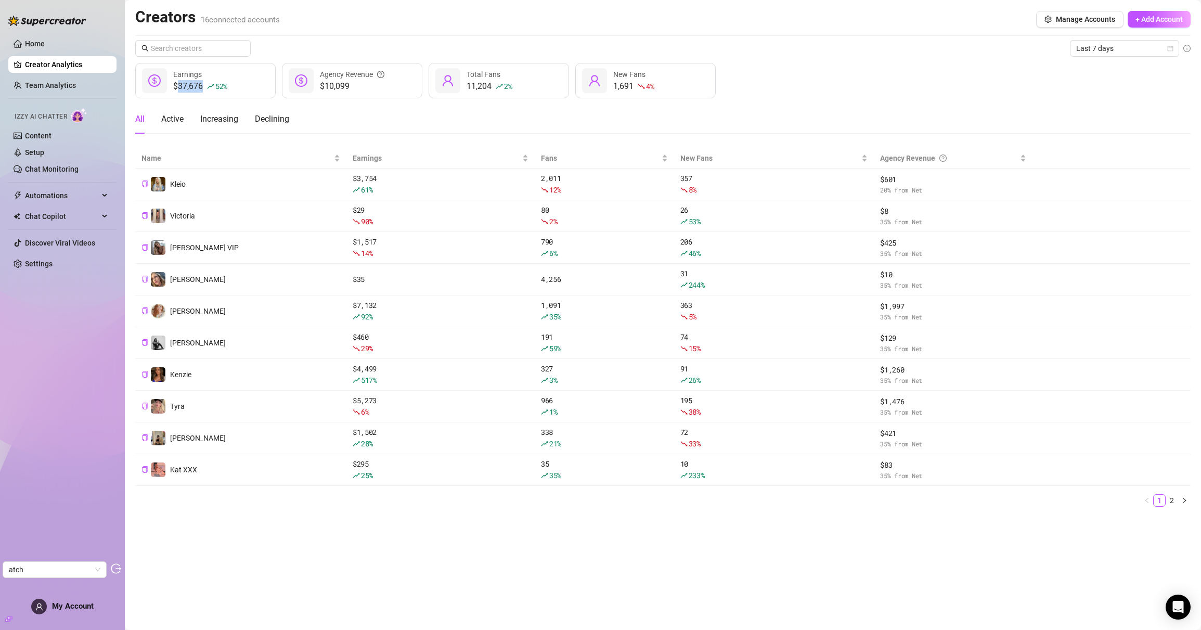
drag, startPoint x: 178, startPoint y: 87, endPoint x: 203, endPoint y: 90, distance: 24.6
click at [203, 90] on div "$37,676 52 %" at bounding box center [200, 86] width 54 height 12
copy div "37,676"
drag, startPoint x: 326, startPoint y: 87, endPoint x: 358, endPoint y: 87, distance: 32.2
click at [358, 87] on span "$10,099" at bounding box center [352, 86] width 64 height 12
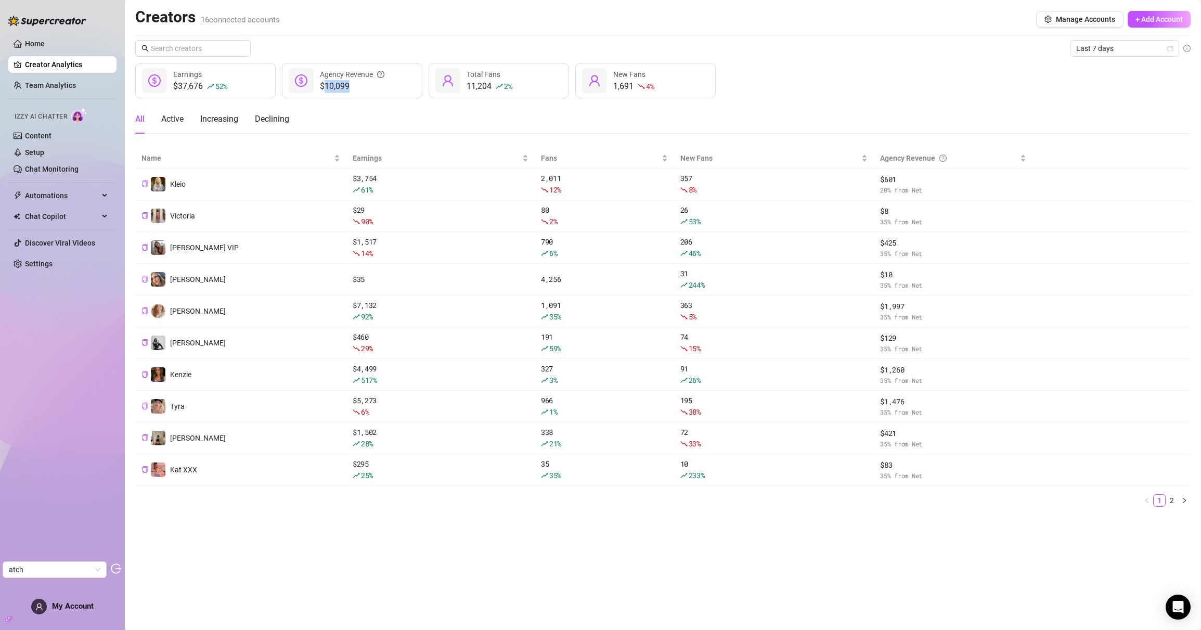
copy span "10,099"
click at [64, 89] on link "Team Analytics" at bounding box center [50, 85] width 51 height 8
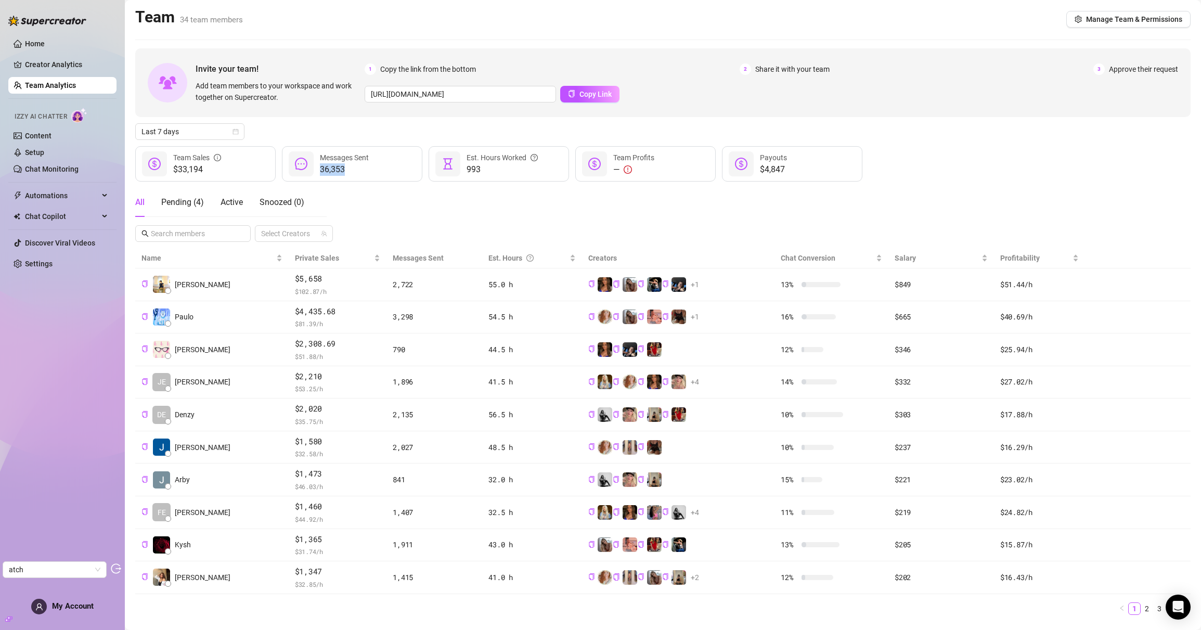
drag, startPoint x: 321, startPoint y: 168, endPoint x: 348, endPoint y: 168, distance: 26.5
click at [348, 168] on span "36,353" at bounding box center [344, 169] width 49 height 12
copy span "36,353"
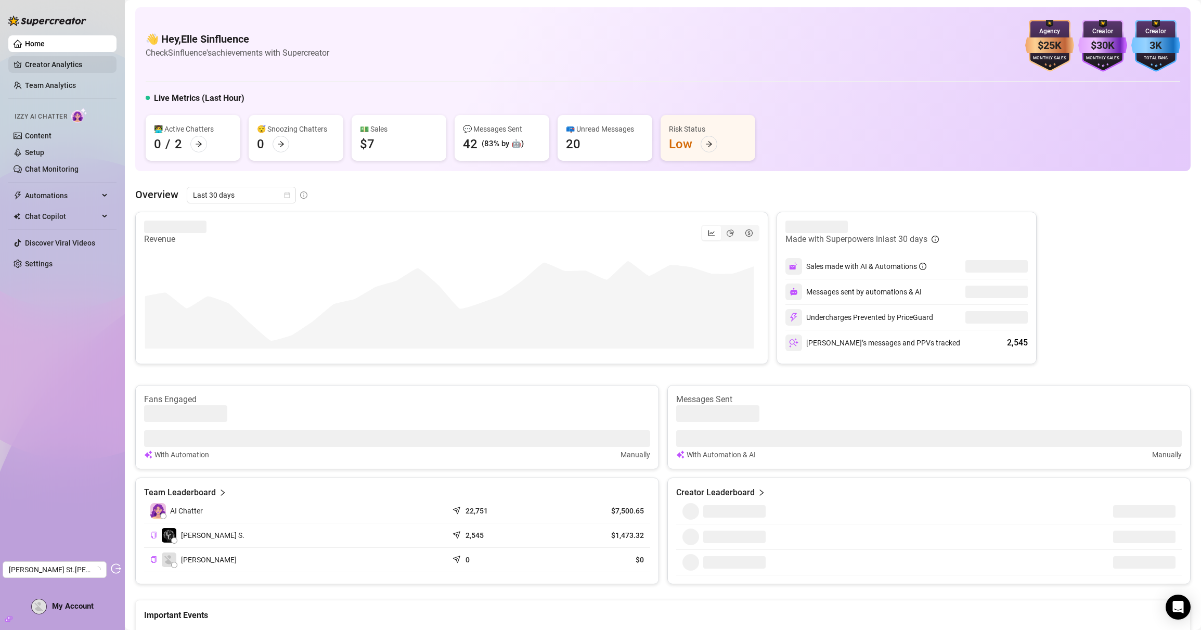
click at [51, 64] on link "Creator Analytics" at bounding box center [66, 64] width 83 height 17
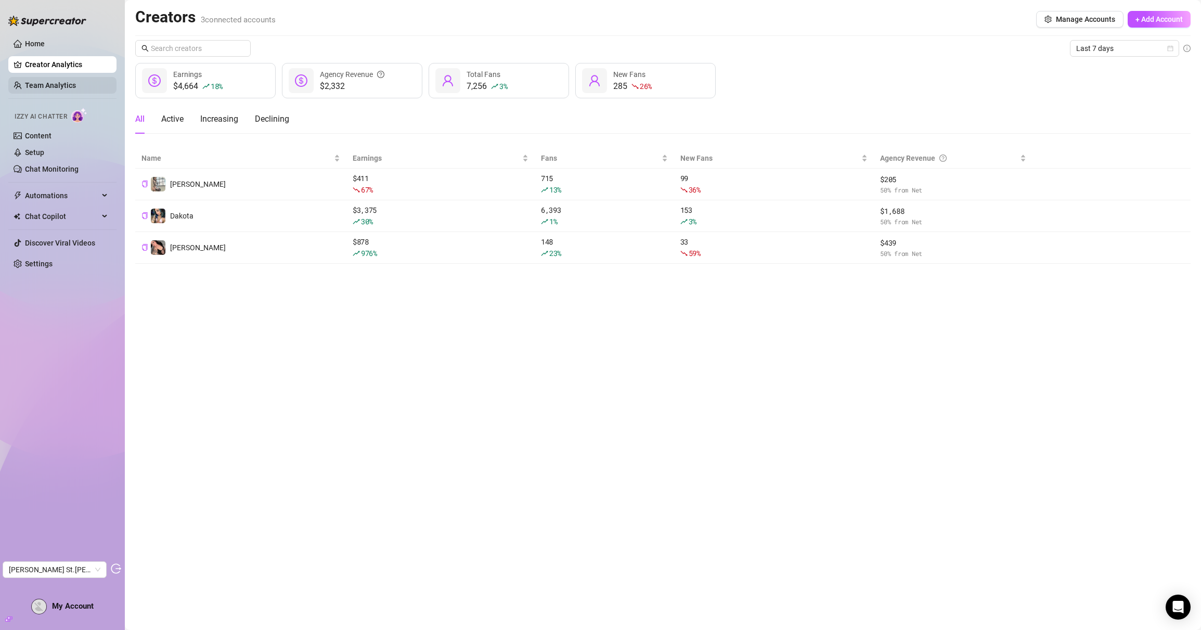
click at [38, 85] on link "Team Analytics" at bounding box center [50, 85] width 51 height 8
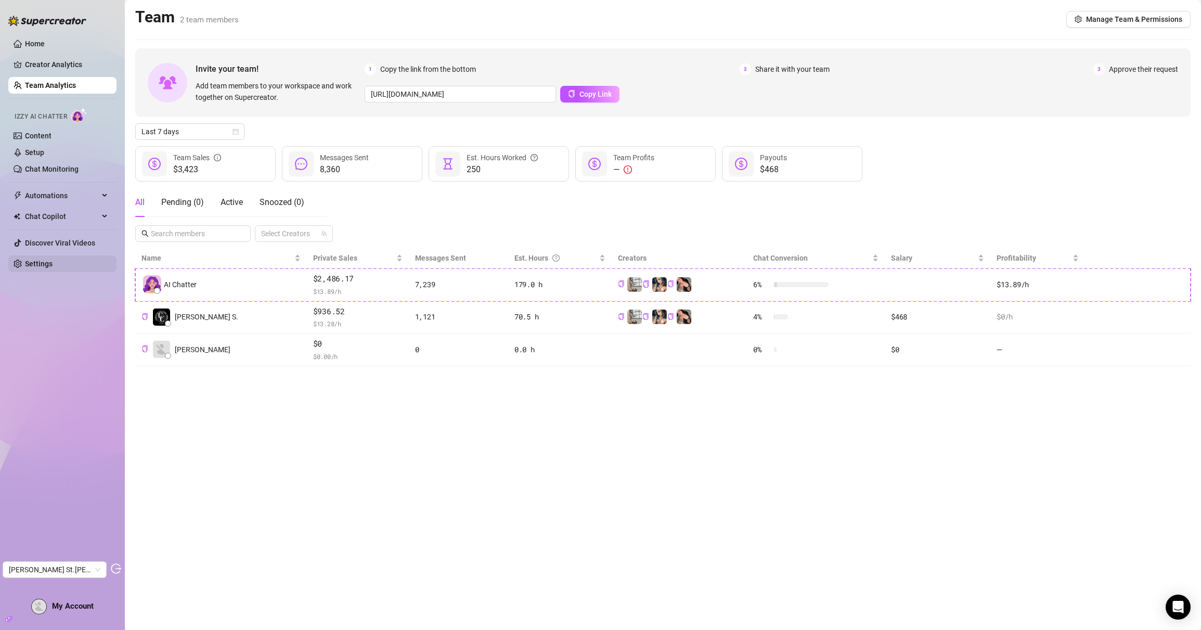
click at [25, 264] on link "Settings" at bounding box center [39, 264] width 28 height 8
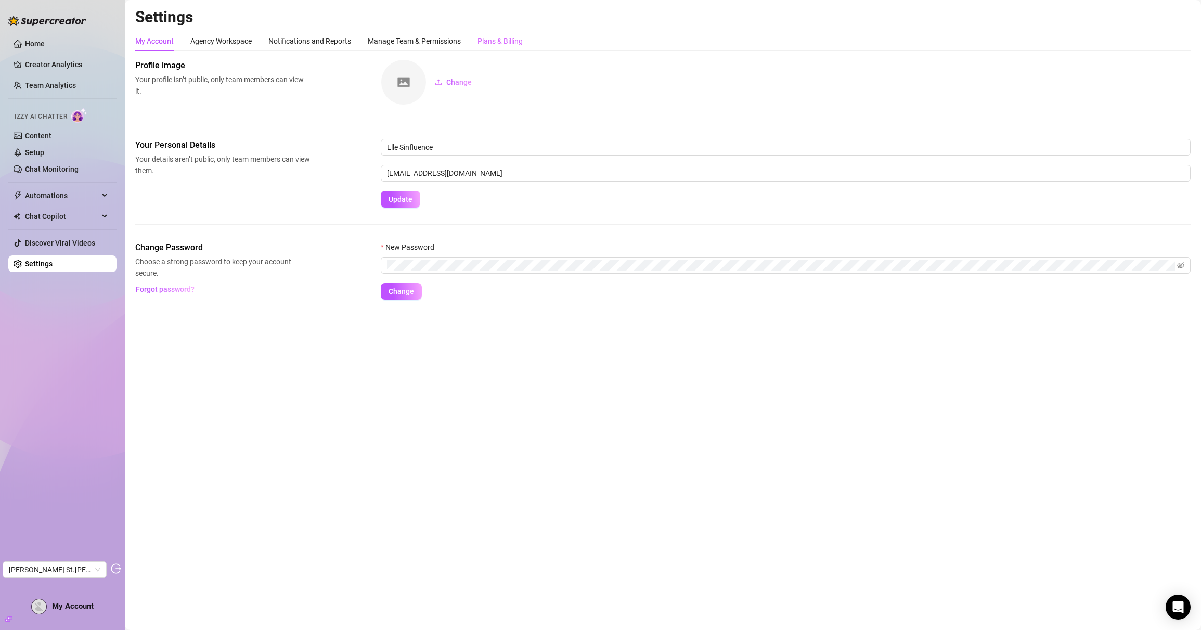
click at [515, 47] on div "Plans & Billing" at bounding box center [499, 41] width 45 height 20
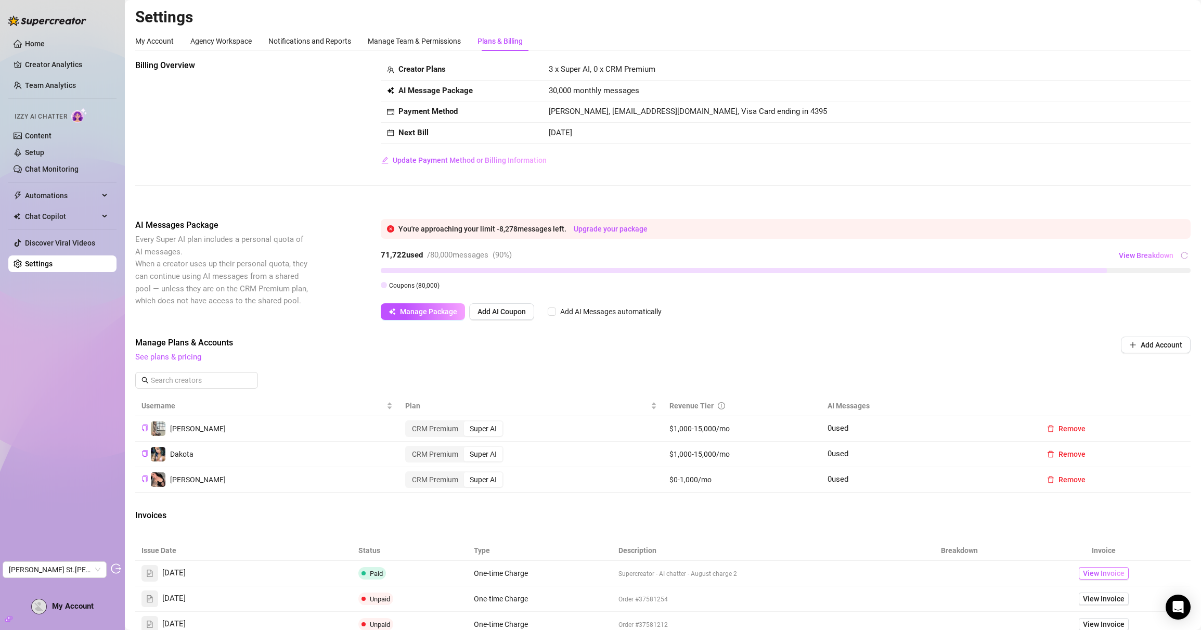
click at [1084, 575] on span "View Invoice" at bounding box center [1104, 572] width 42 height 11
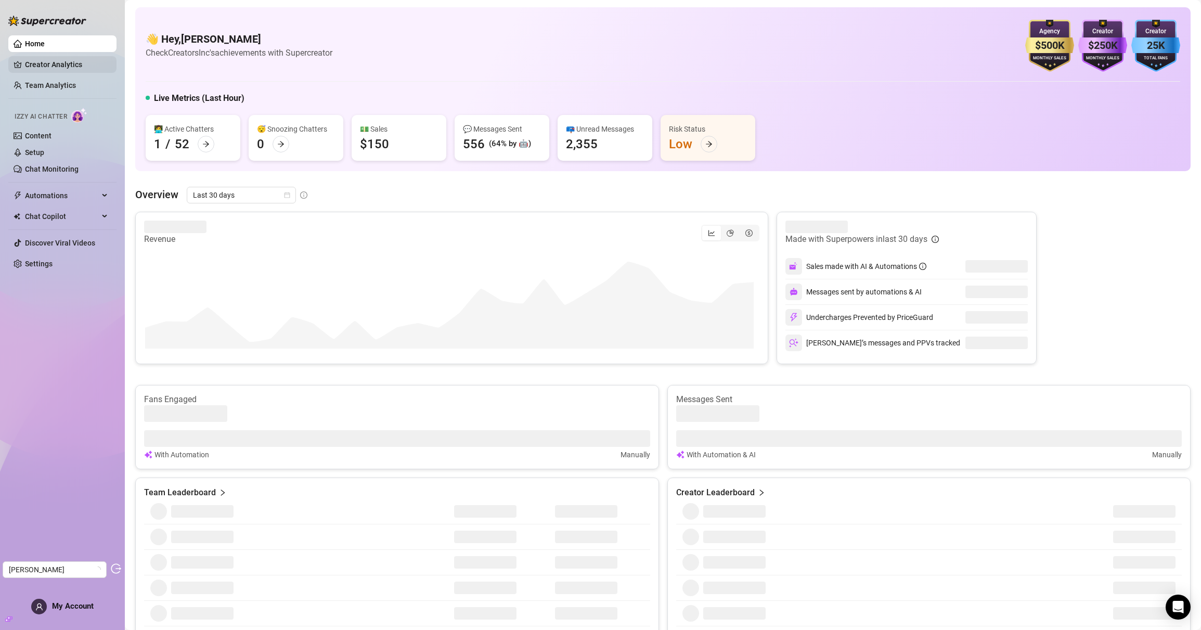
click at [86, 61] on link "Creator Analytics" at bounding box center [66, 64] width 83 height 17
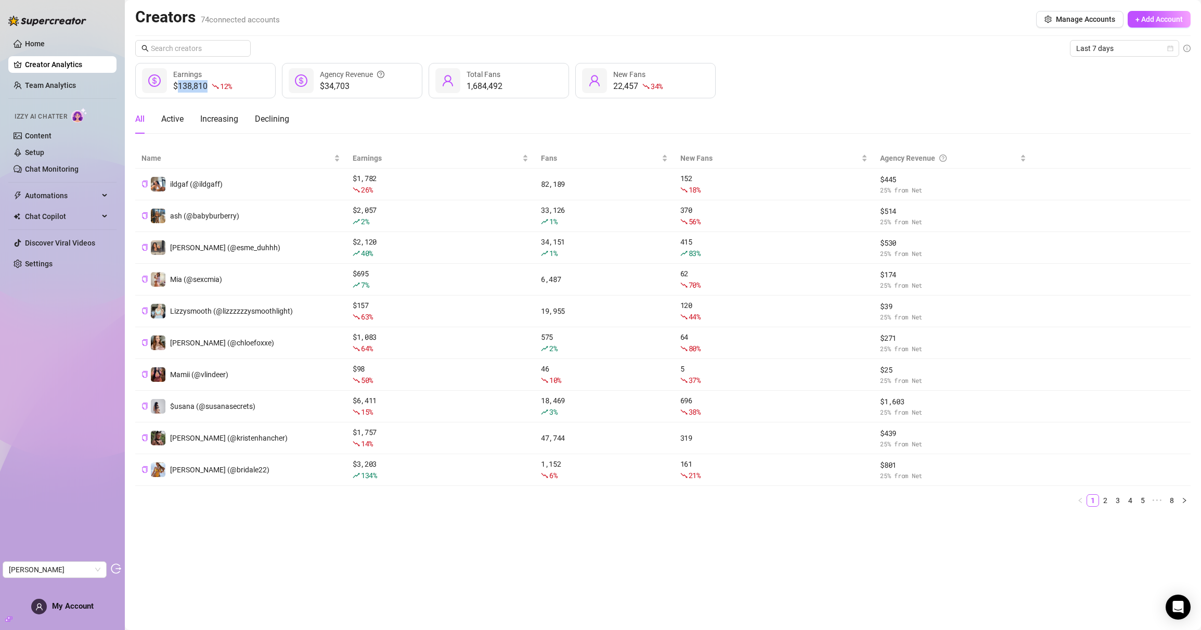
drag, startPoint x: 179, startPoint y: 84, endPoint x: 208, endPoint y: 84, distance: 29.1
click at [208, 84] on div "$138,810 12 %" at bounding box center [202, 86] width 59 height 12
copy div "138,810"
drag, startPoint x: 323, startPoint y: 84, endPoint x: 350, endPoint y: 87, distance: 26.8
click at [350, 87] on span "$34,703" at bounding box center [352, 86] width 64 height 12
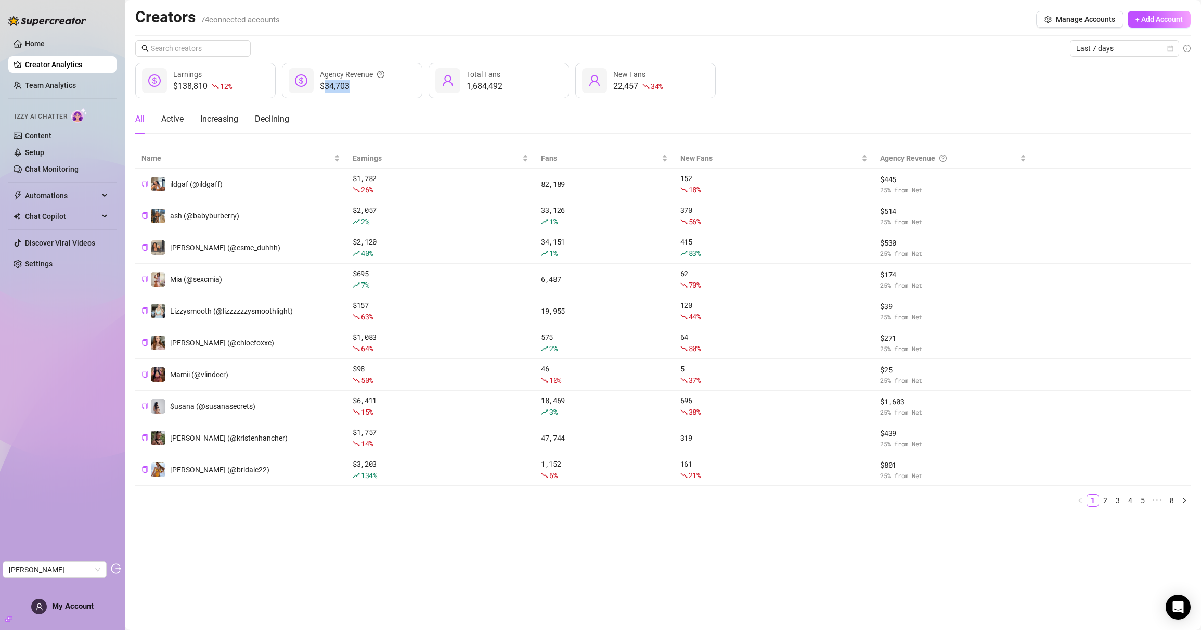
copy span "34,703"
click at [76, 86] on link "Team Analytics" at bounding box center [50, 85] width 51 height 8
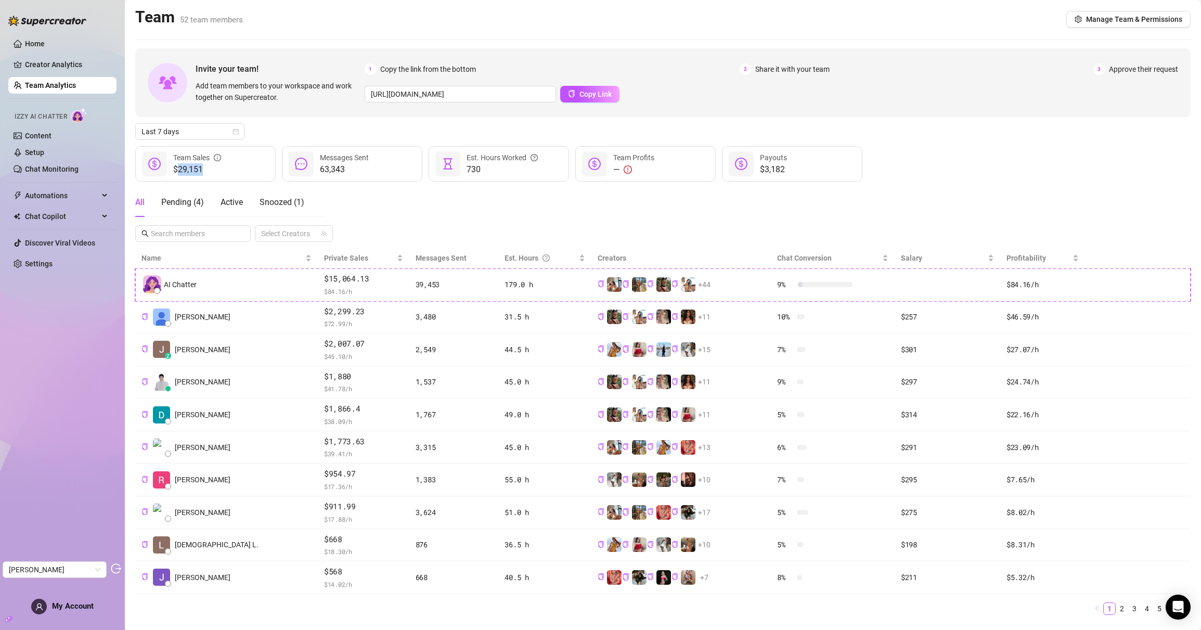
drag, startPoint x: 177, startPoint y: 172, endPoint x: 203, endPoint y: 170, distance: 26.1
click at [203, 170] on span "$29,151" at bounding box center [197, 169] width 48 height 12
drag, startPoint x: 318, startPoint y: 170, endPoint x: 348, endPoint y: 171, distance: 29.7
click at [348, 171] on div "63,343 Messages Sent" at bounding box center [352, 163] width 140 height 35
copy span "63,343"
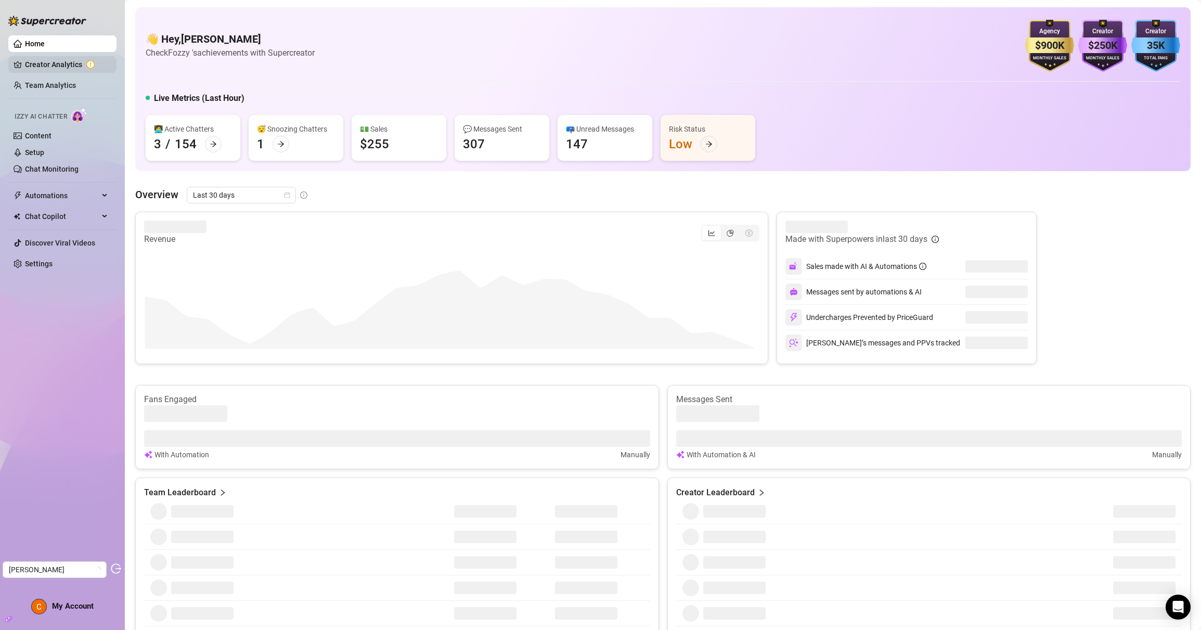
click at [69, 66] on link "Creator Analytics" at bounding box center [66, 64] width 83 height 17
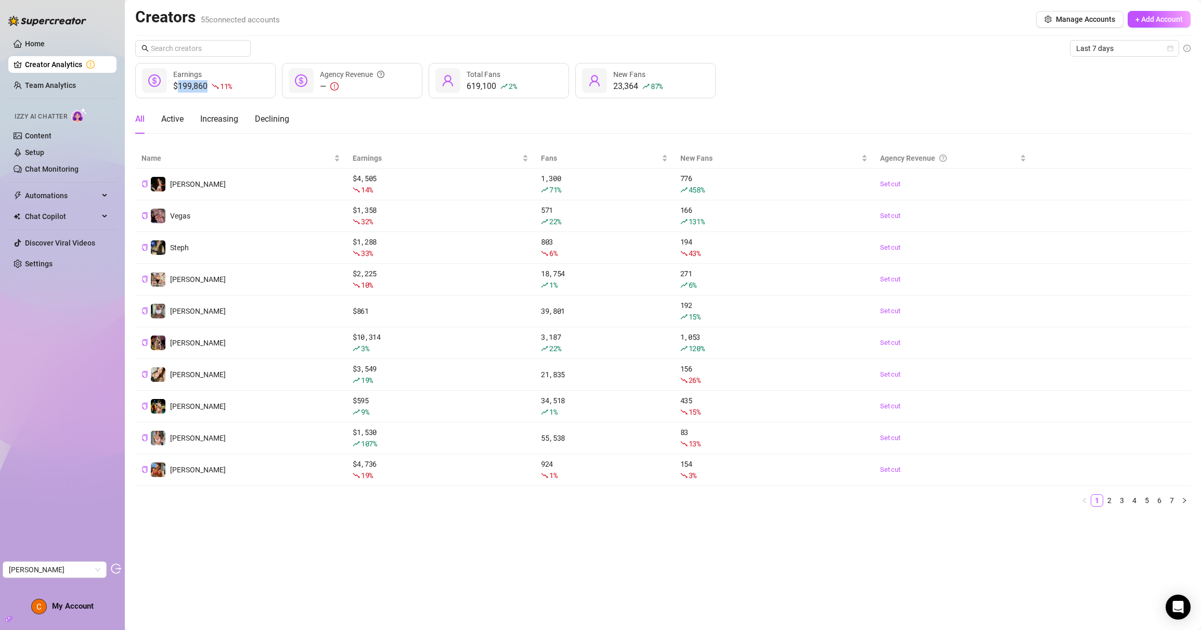
drag, startPoint x: 180, startPoint y: 85, endPoint x: 206, endPoint y: 90, distance: 26.5
click at [206, 90] on div "$199,860 11 %" at bounding box center [202, 86] width 59 height 12
copy div "199,860"
click at [45, 82] on link "Team Analytics" at bounding box center [50, 85] width 51 height 8
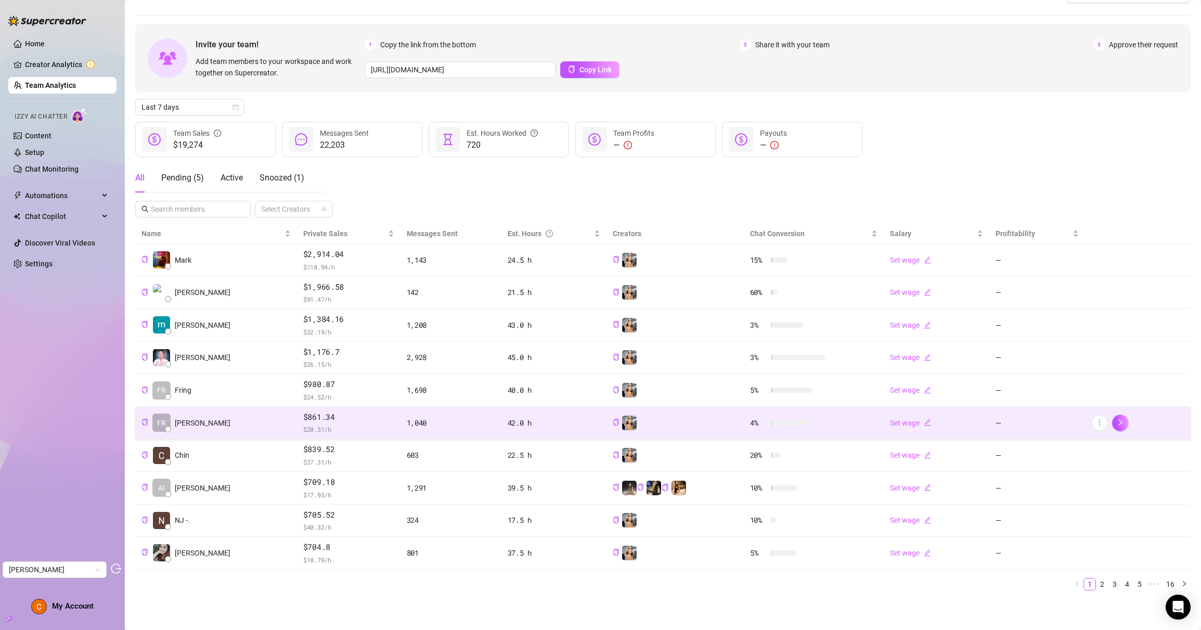
scroll to position [24, 0]
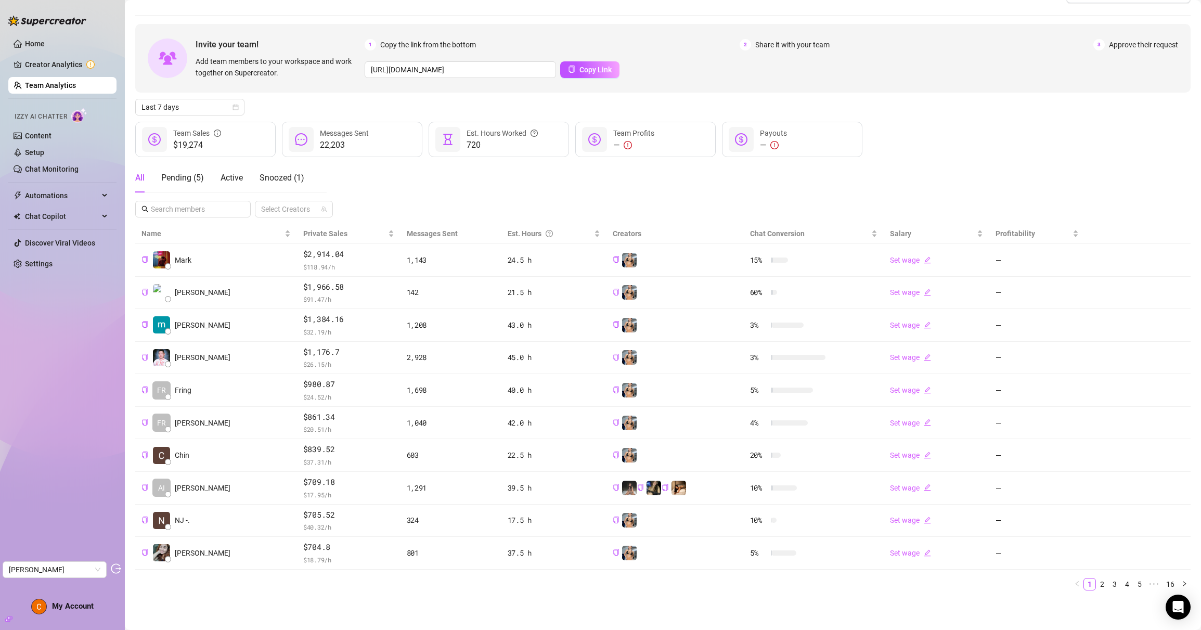
drag, startPoint x: 320, startPoint y: 142, endPoint x: 345, endPoint y: 146, distance: 25.7
click at [349, 145] on span "22,203" at bounding box center [344, 145] width 49 height 12
copy span "22,203"
click at [44, 267] on link "Settings" at bounding box center [39, 264] width 28 height 8
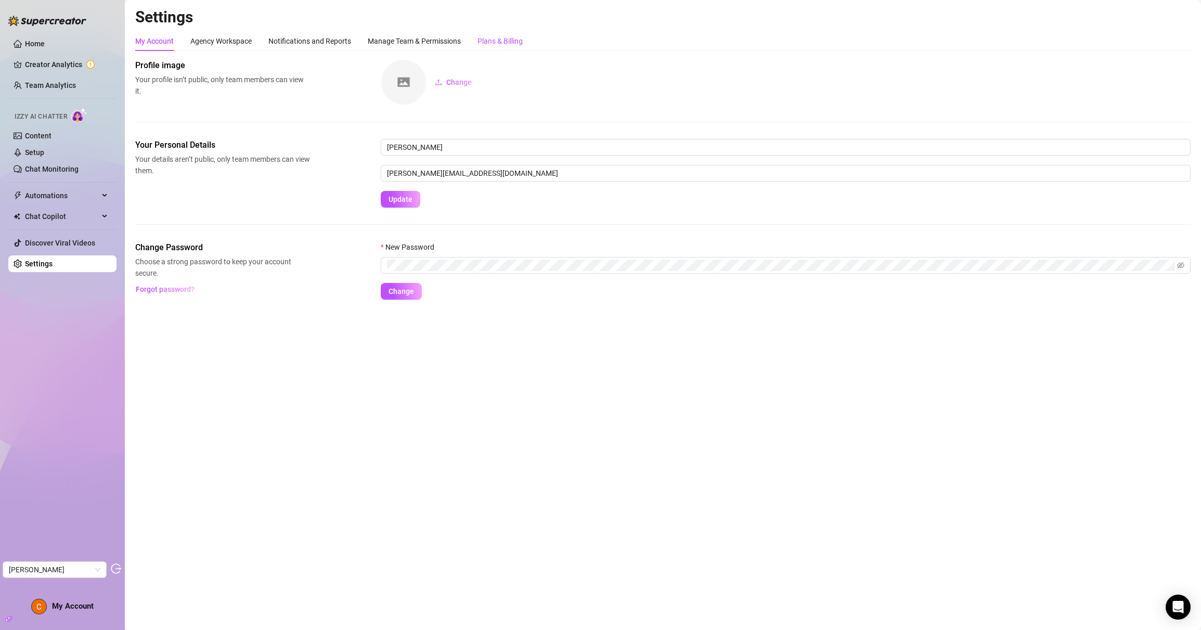
click at [510, 42] on div "Plans & Billing" at bounding box center [499, 40] width 45 height 11
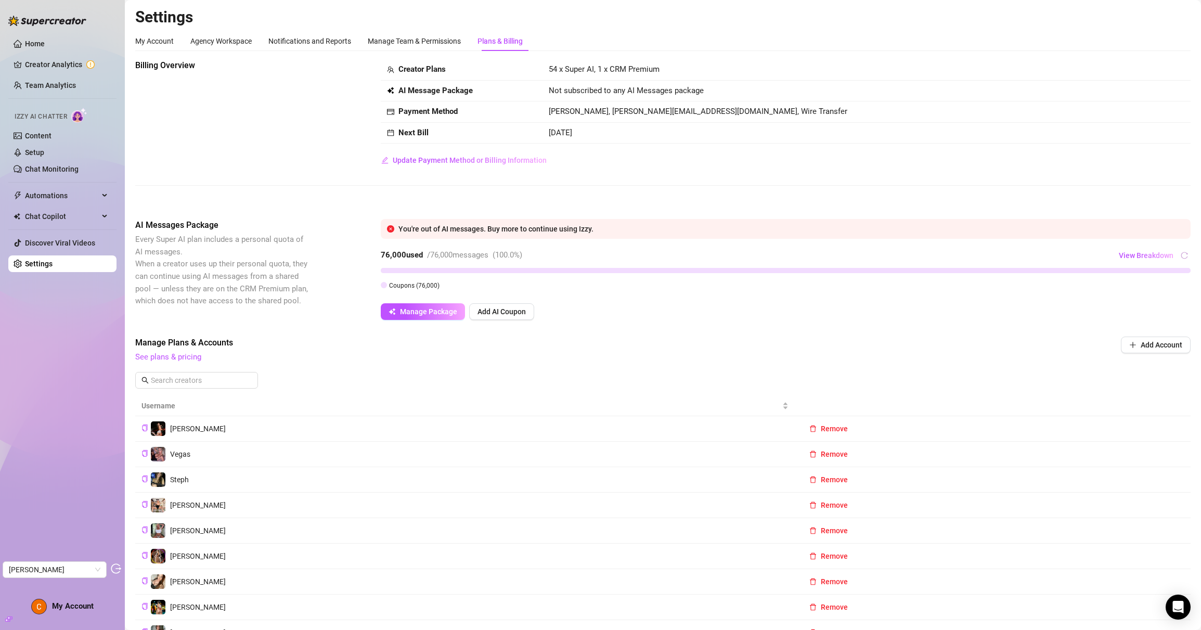
scroll to position [367, 0]
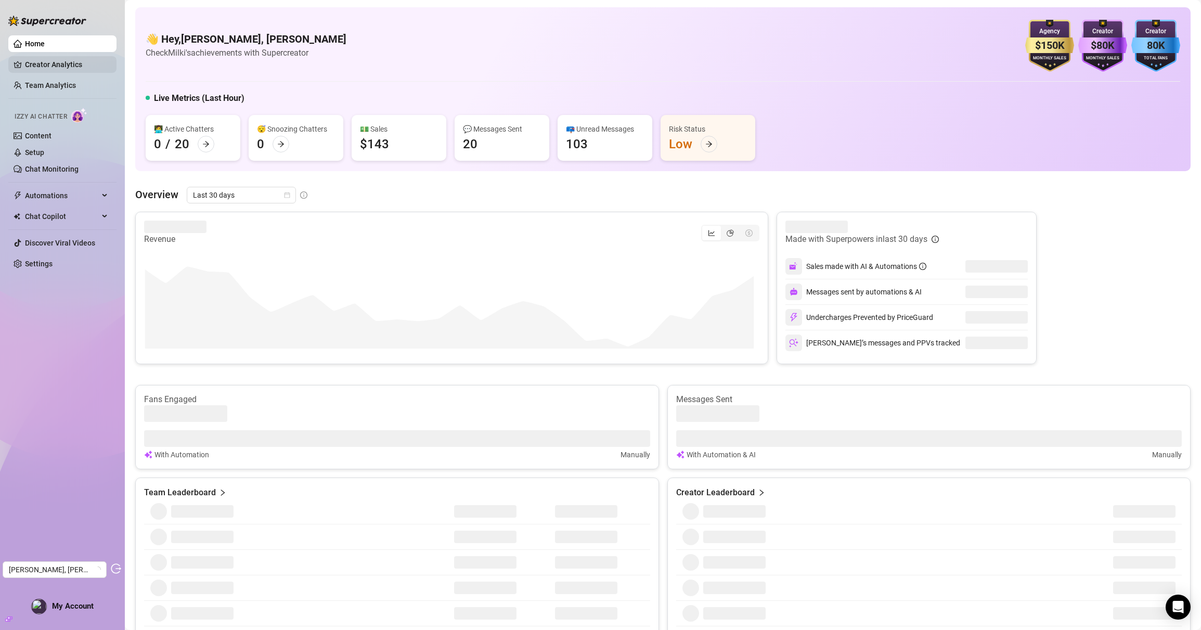
click at [64, 60] on link "Creator Analytics" at bounding box center [66, 64] width 83 height 17
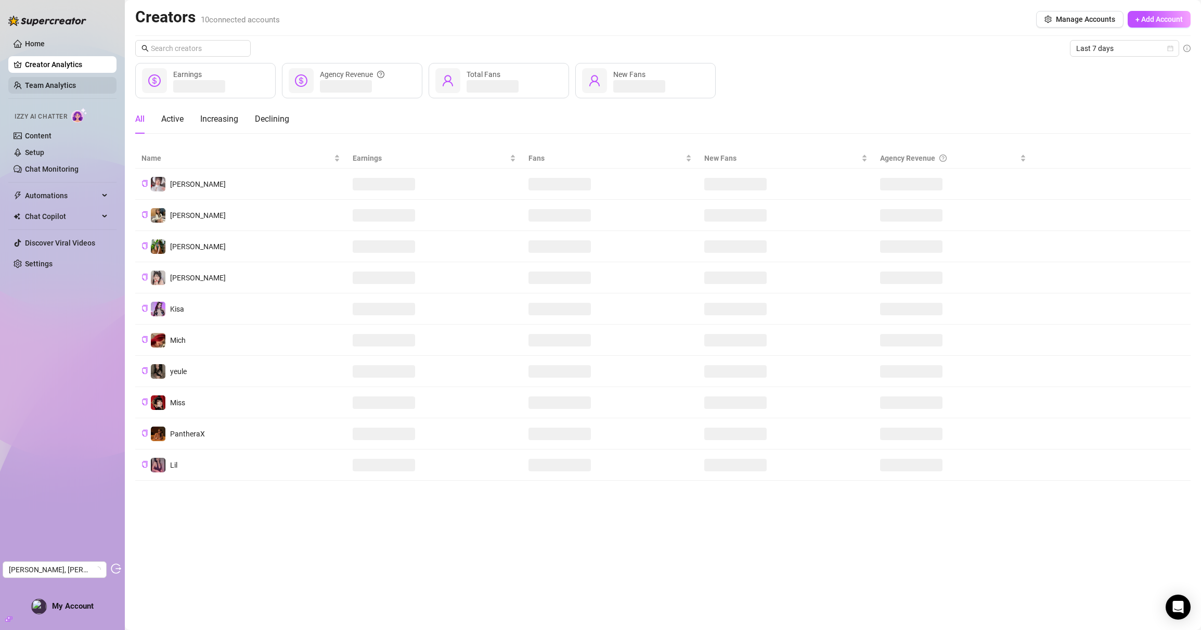
click at [71, 86] on link "Team Analytics" at bounding box center [50, 85] width 51 height 8
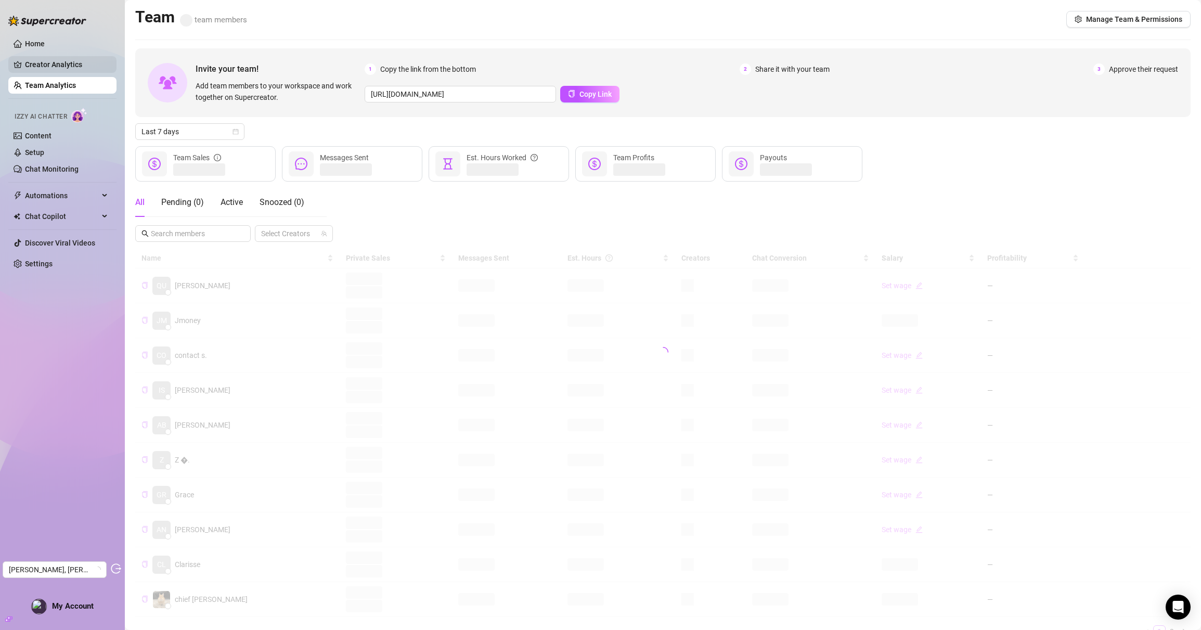
click at [72, 62] on link "Creator Analytics" at bounding box center [66, 64] width 83 height 17
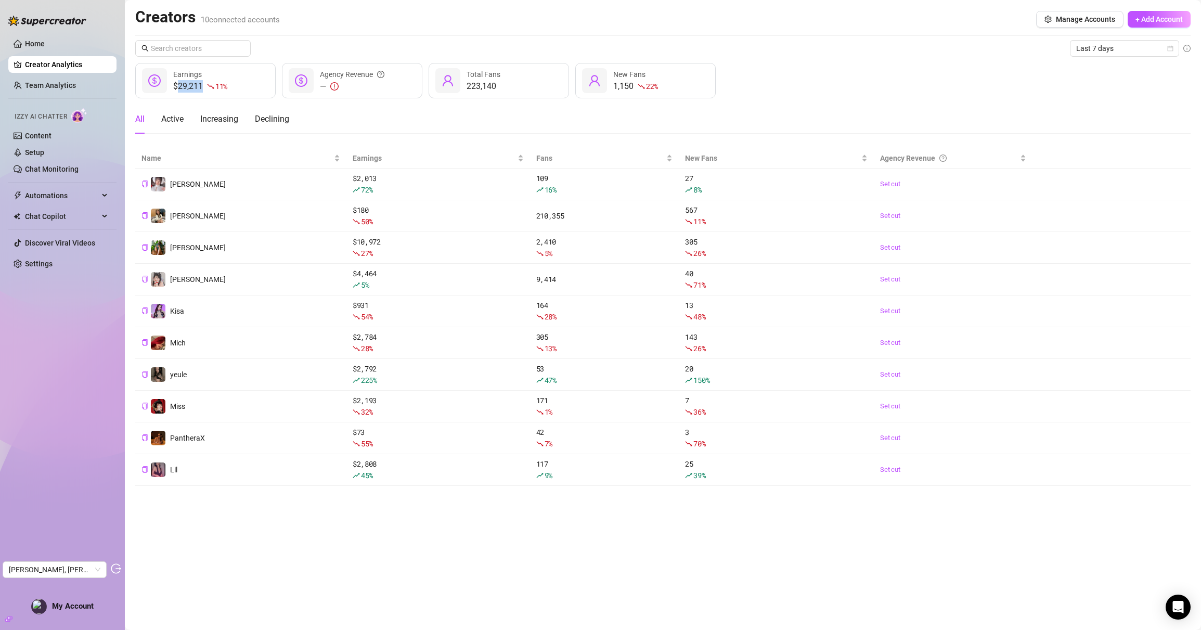
drag, startPoint x: 178, startPoint y: 83, endPoint x: 202, endPoint y: 89, distance: 24.7
click at [202, 89] on div "$29,211 11 %" at bounding box center [200, 86] width 54 height 12
copy div "29,211"
click at [48, 81] on link "Team Analytics" at bounding box center [50, 85] width 51 height 8
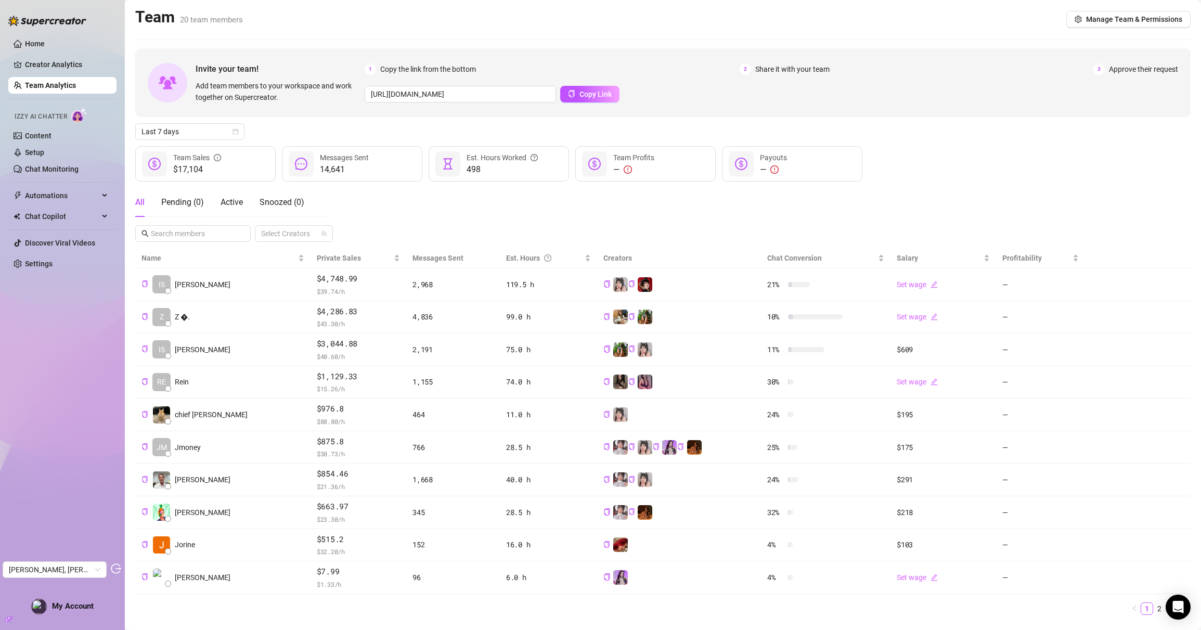
click at [320, 167] on span "14,641" at bounding box center [344, 169] width 49 height 12
drag, startPoint x: 320, startPoint y: 167, endPoint x: 342, endPoint y: 167, distance: 22.4
click at [342, 167] on span "14,641" at bounding box center [344, 169] width 49 height 12
copy span "14,641"
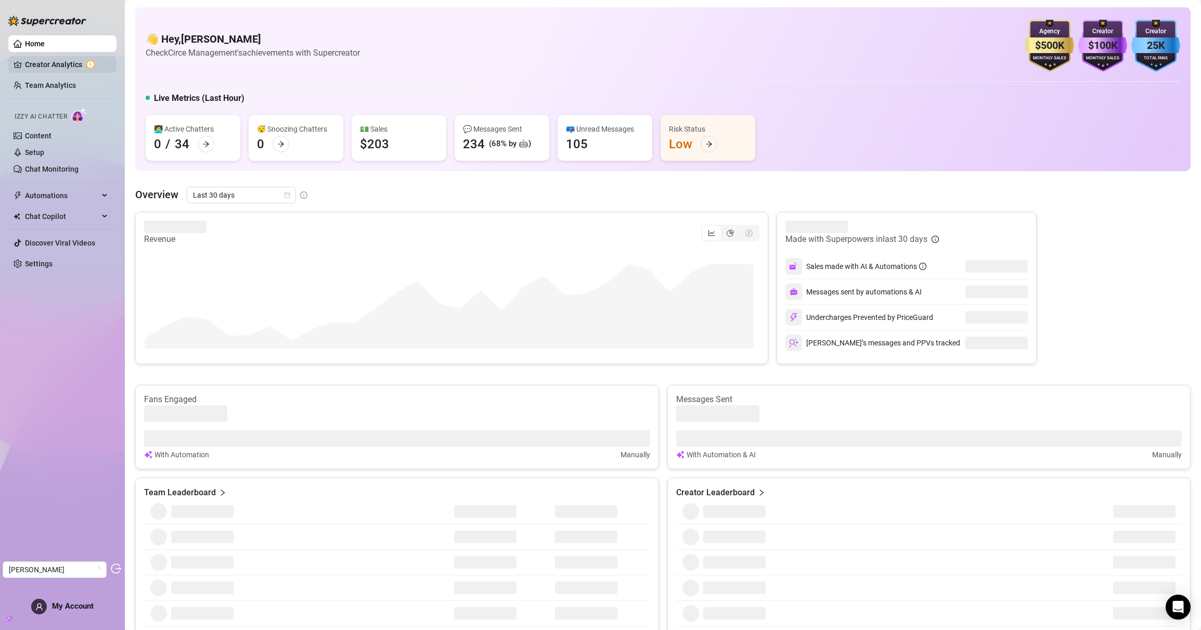
click at [46, 64] on link "Creator Analytics" at bounding box center [66, 64] width 83 height 17
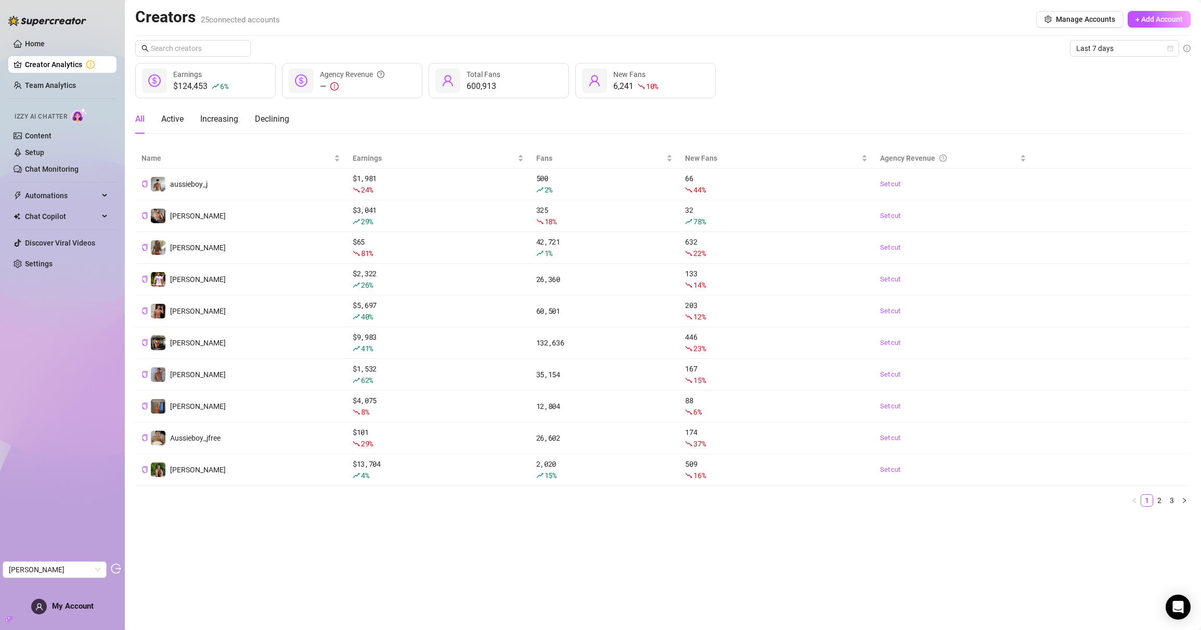
click at [182, 84] on div "$124,453 6 %" at bounding box center [200, 86] width 55 height 12
drag, startPoint x: 179, startPoint y: 85, endPoint x: 208, endPoint y: 86, distance: 28.6
click at [208, 86] on div "$124,453 6 %" at bounding box center [200, 86] width 55 height 12
copy div "124,453"
click at [66, 86] on link "Team Analytics" at bounding box center [50, 85] width 51 height 8
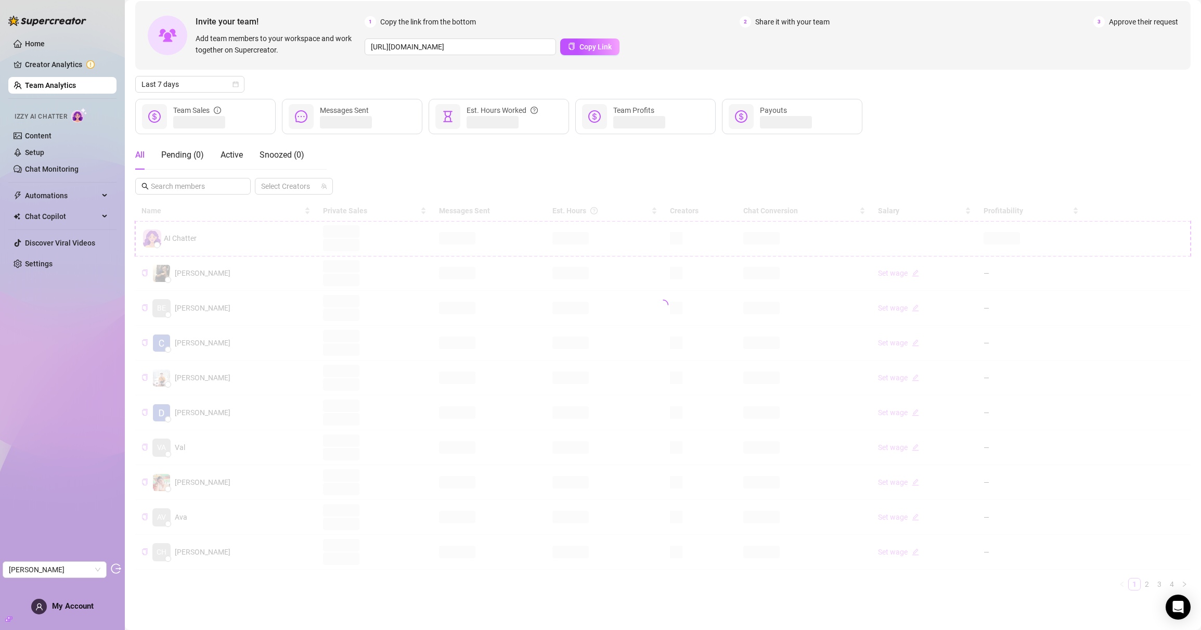
scroll to position [45, 0]
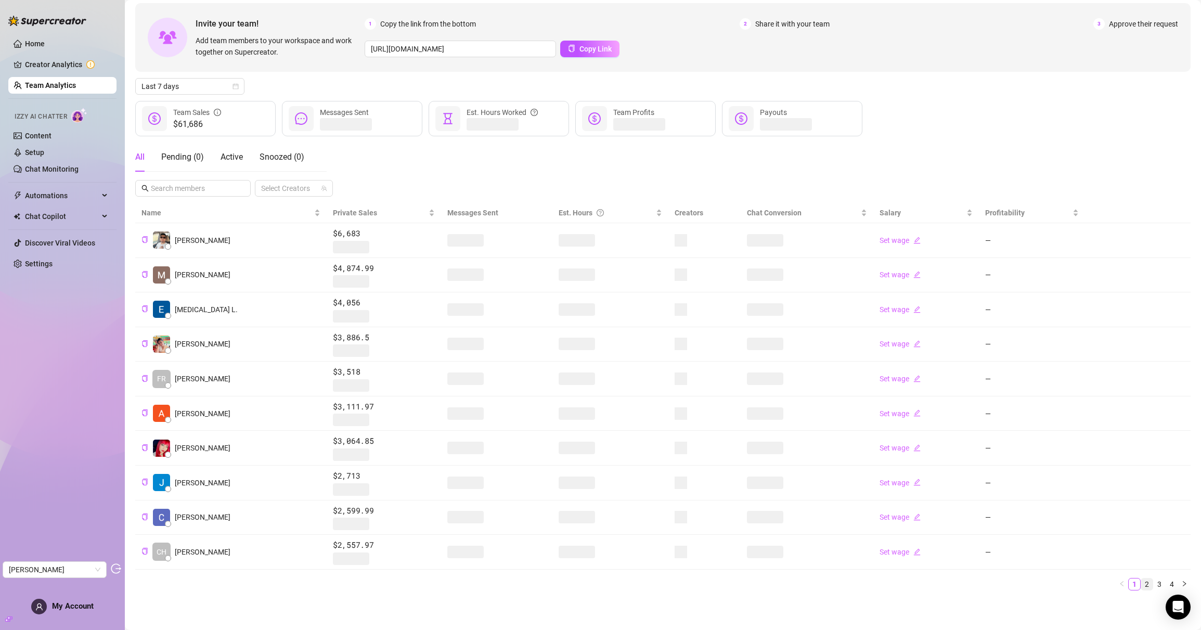
click at [1144, 582] on link "2" at bounding box center [1146, 583] width 11 height 11
click at [1153, 582] on link "3" at bounding box center [1158, 583] width 11 height 11
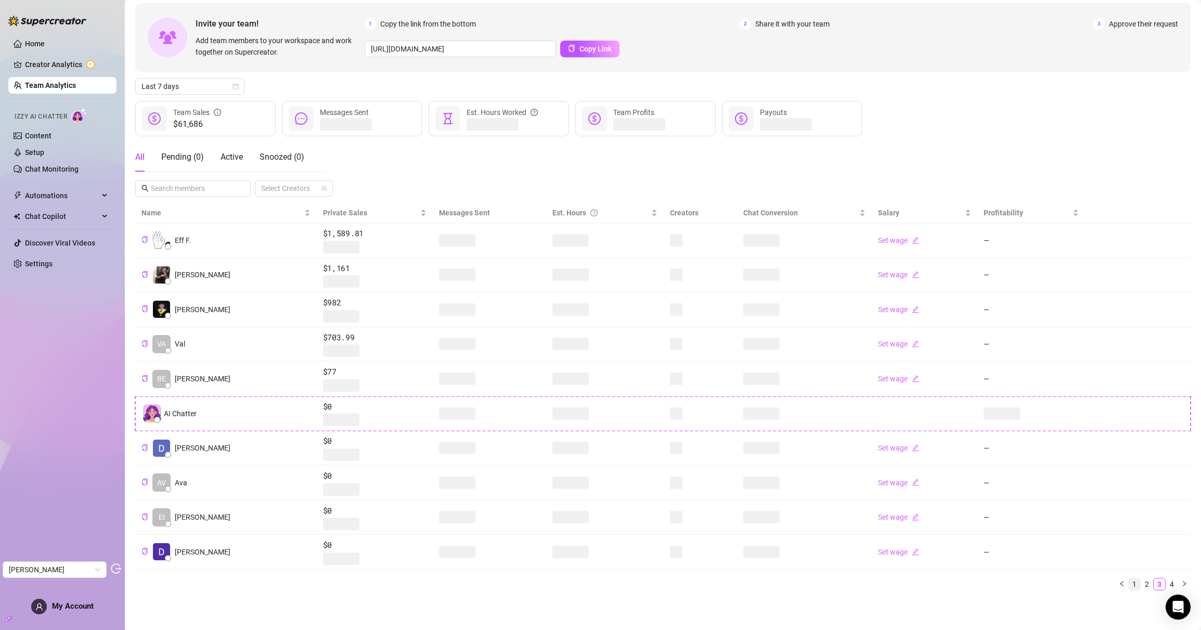
click at [1129, 589] on link "1" at bounding box center [1134, 583] width 11 height 11
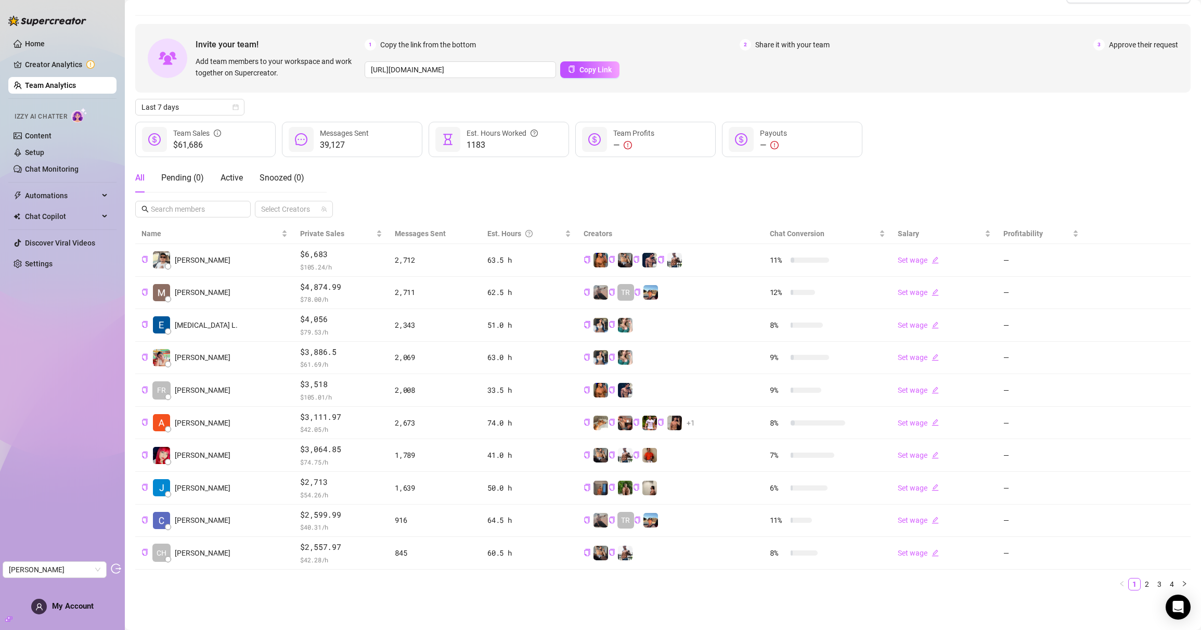
scroll to position [24, 0]
drag, startPoint x: 318, startPoint y: 143, endPoint x: 346, endPoint y: 148, distance: 28.6
click at [346, 148] on div "39,127 Messages Sent" at bounding box center [352, 139] width 140 height 35
copy span "39,127"
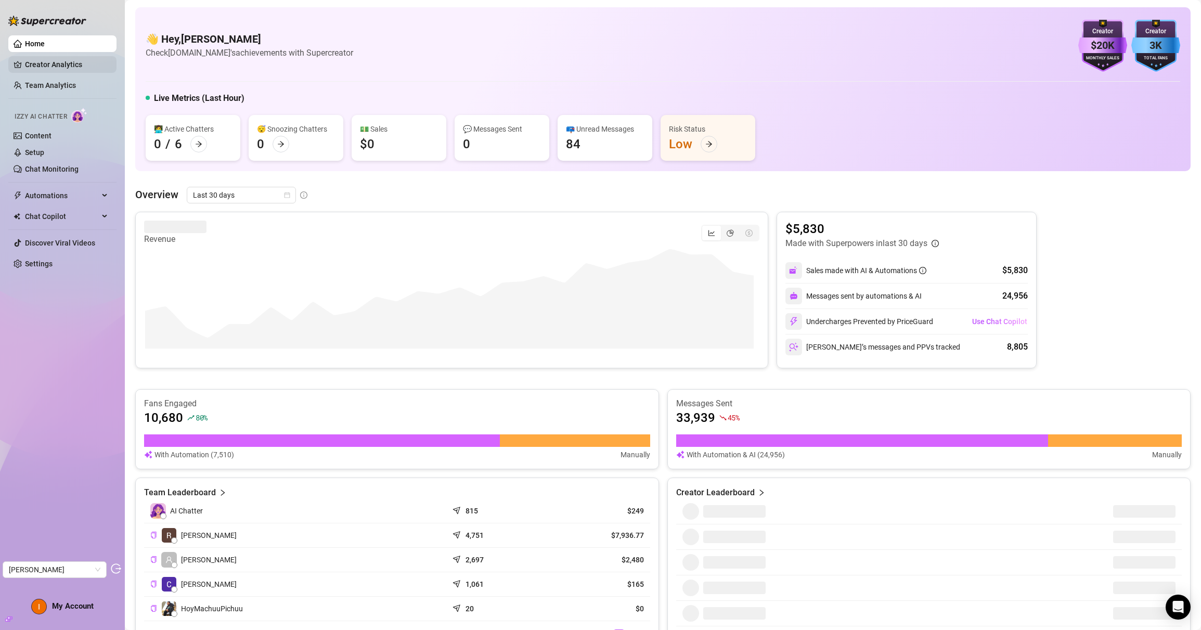
click at [79, 69] on link "Creator Analytics" at bounding box center [66, 64] width 83 height 17
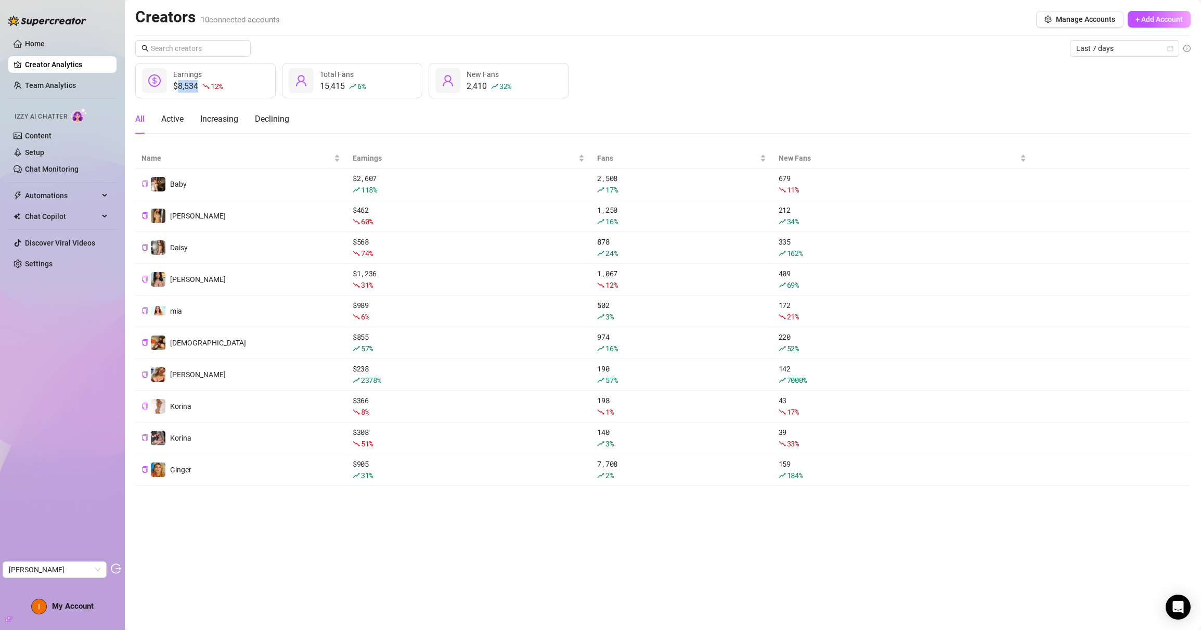
drag, startPoint x: 177, startPoint y: 85, endPoint x: 198, endPoint y: 86, distance: 20.8
click at [198, 86] on div "$8,534 12 %" at bounding box center [197, 86] width 49 height 12
copy div "8,534"
click at [57, 81] on link "Team Analytics" at bounding box center [50, 85] width 51 height 8
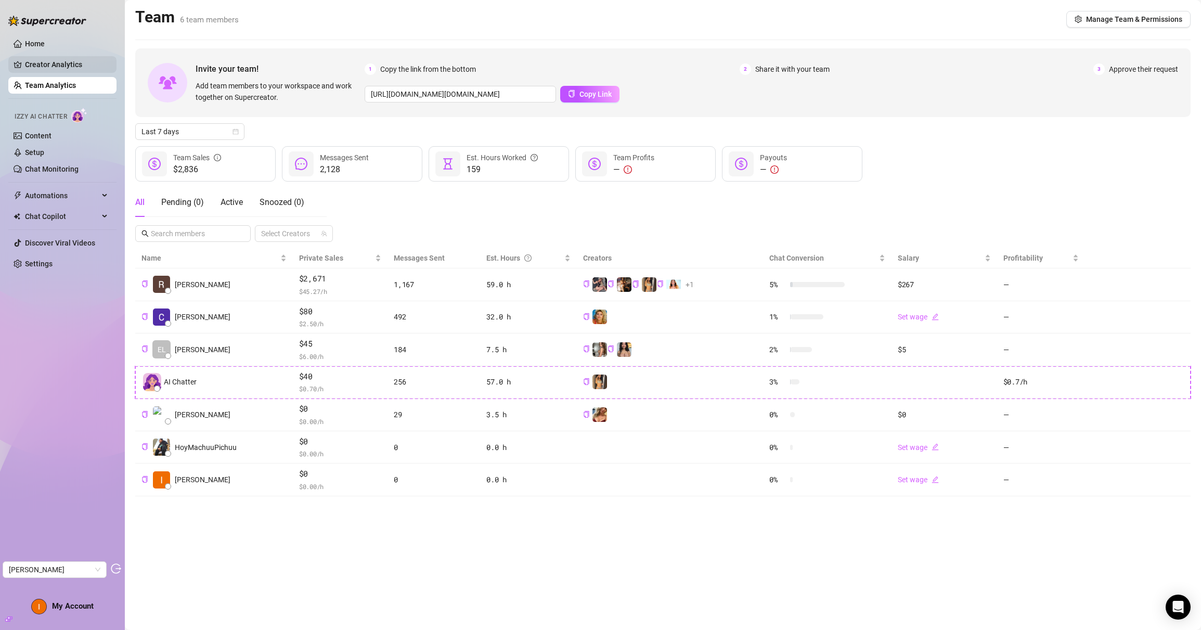
click at [71, 70] on link "Creator Analytics" at bounding box center [66, 64] width 83 height 17
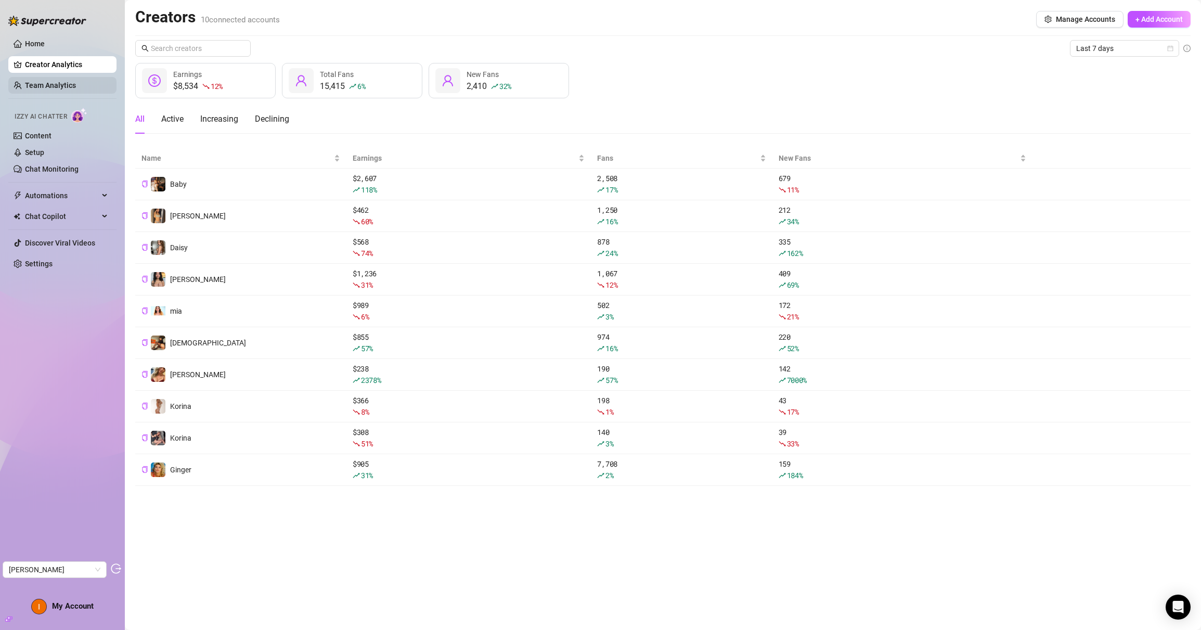
click at [63, 84] on link "Team Analytics" at bounding box center [50, 85] width 51 height 8
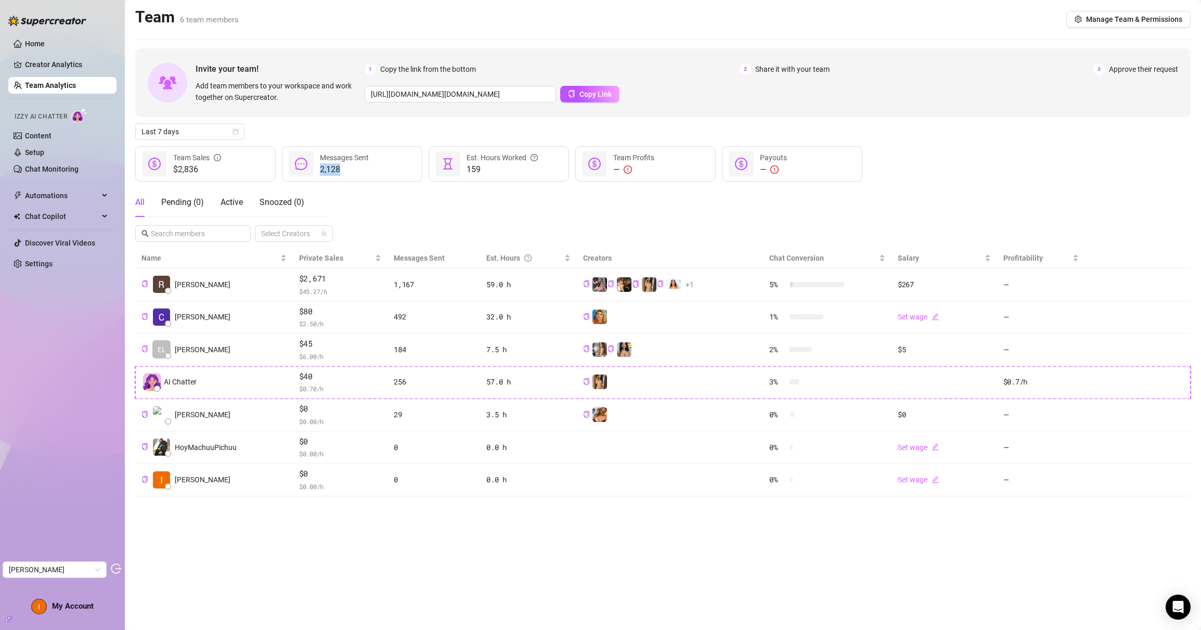
drag, startPoint x: 339, startPoint y: 167, endPoint x: 321, endPoint y: 166, distance: 17.2
click at [321, 166] on span "2,128" at bounding box center [344, 169] width 49 height 12
copy span "2,128"
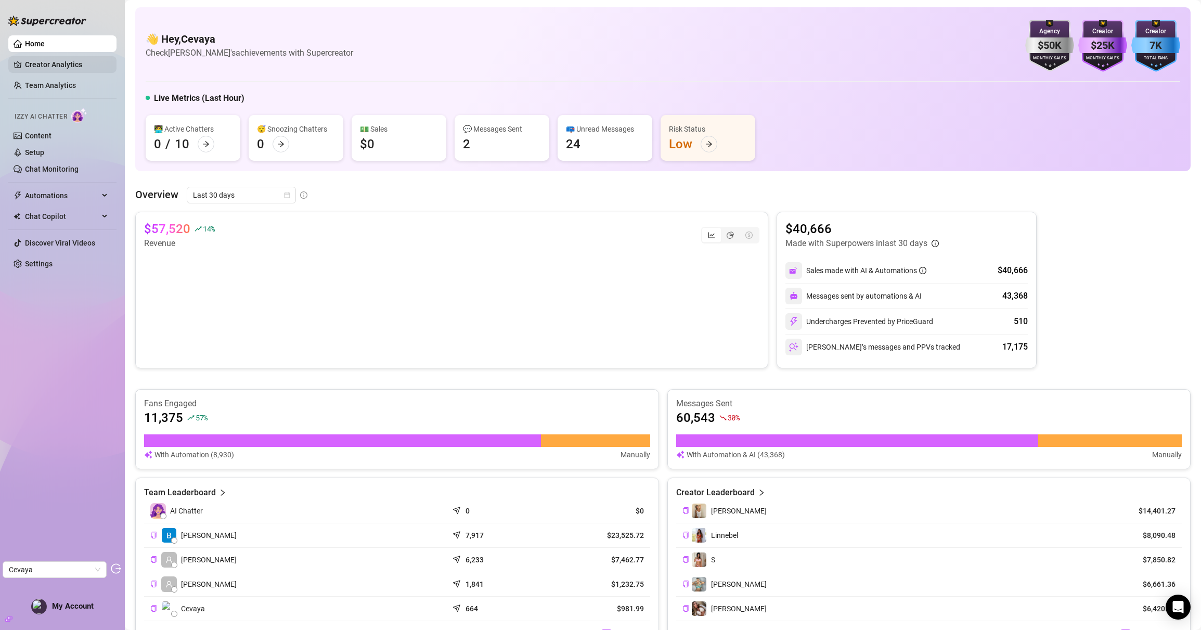
click at [36, 60] on link "Creator Analytics" at bounding box center [66, 64] width 83 height 17
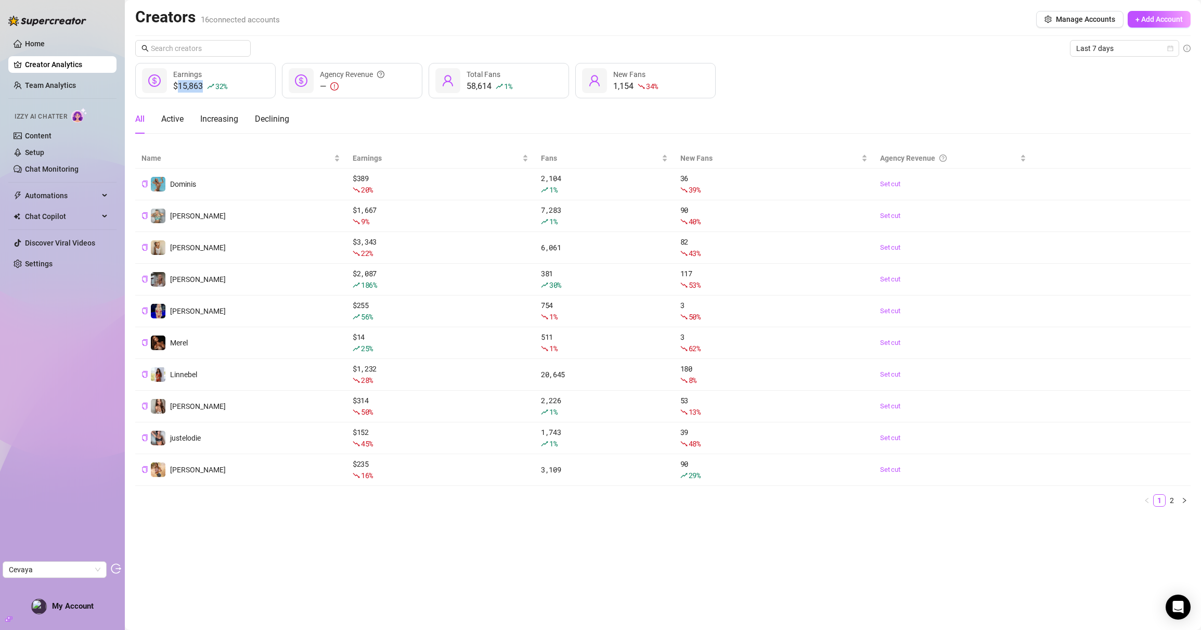
drag, startPoint x: 202, startPoint y: 86, endPoint x: 178, endPoint y: 86, distance: 23.4
click at [178, 86] on div "$15,863 32 %" at bounding box center [200, 86] width 54 height 12
copy div "15,863"
click at [75, 81] on link "Team Analytics" at bounding box center [50, 85] width 51 height 8
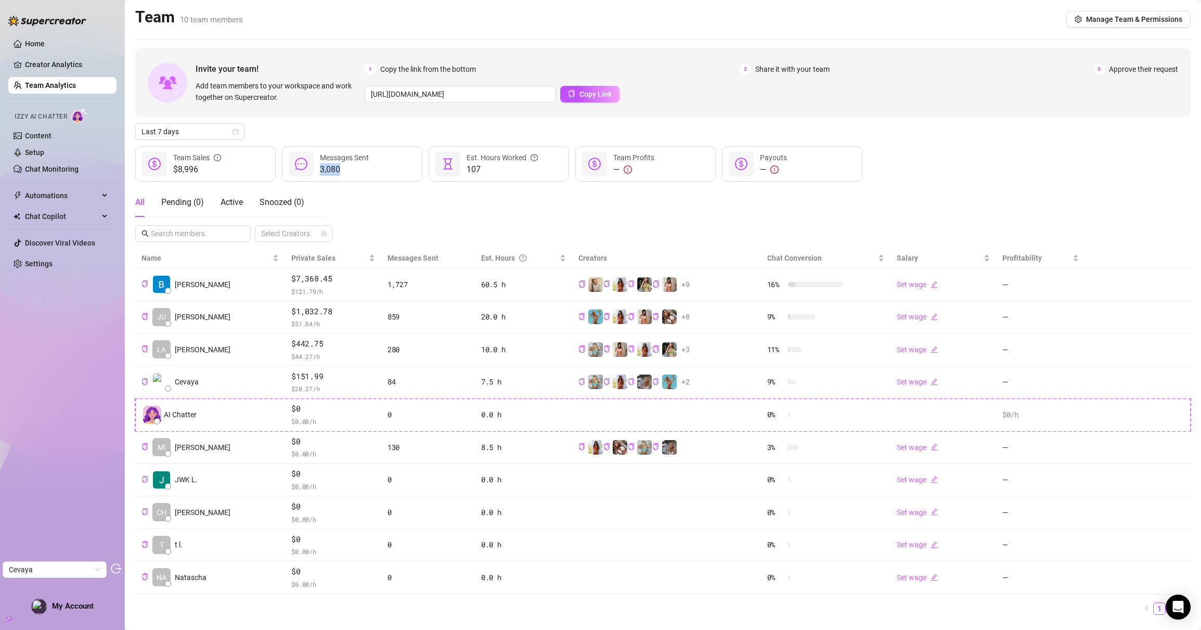
drag, startPoint x: 344, startPoint y: 168, endPoint x: 319, endPoint y: 168, distance: 25.5
click at [319, 168] on div "3,080 Messages Sent" at bounding box center [352, 163] width 140 height 35
copy span "3,080"
drag, startPoint x: 201, startPoint y: 171, endPoint x: 177, endPoint y: 169, distance: 24.6
click at [177, 169] on span "$8,996" at bounding box center [197, 169] width 48 height 12
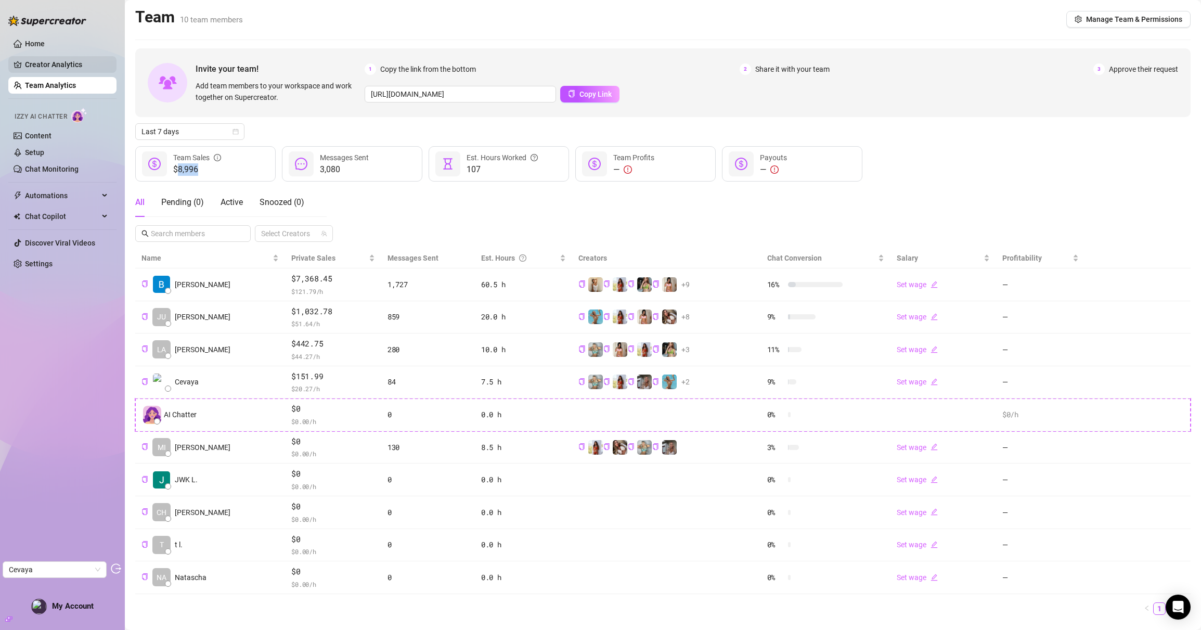
click at [61, 62] on link "Creator Analytics" at bounding box center [66, 64] width 83 height 17
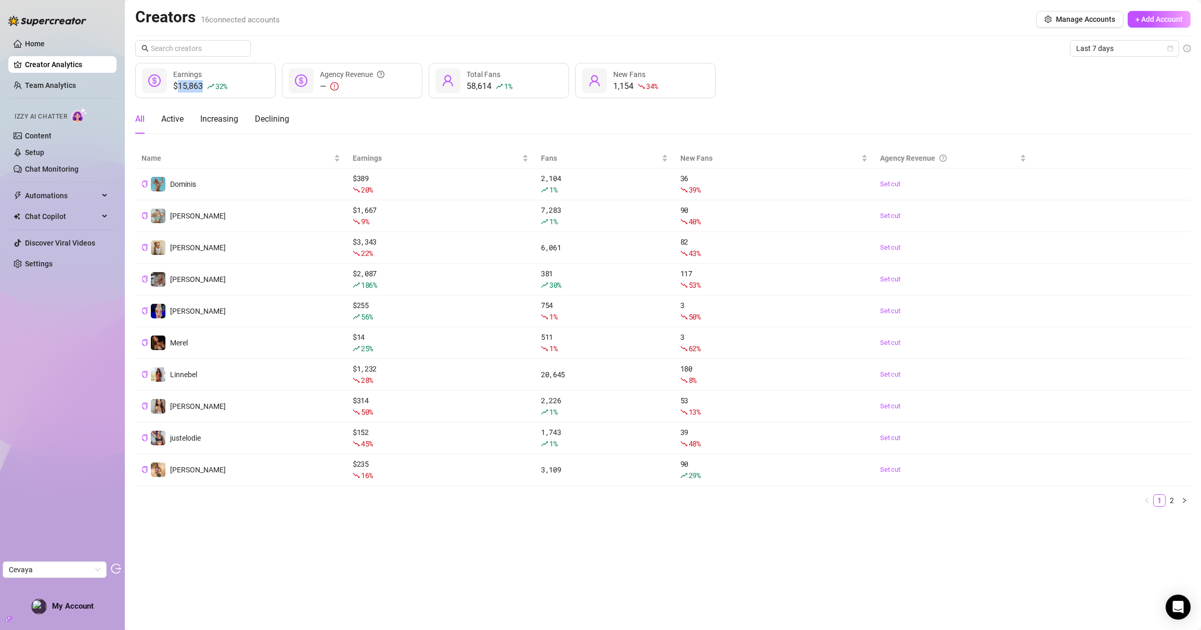
drag, startPoint x: 178, startPoint y: 86, endPoint x: 204, endPoint y: 87, distance: 26.0
click at [204, 87] on div "$15,863 32 %" at bounding box center [200, 86] width 54 height 12
copy div "15,863"
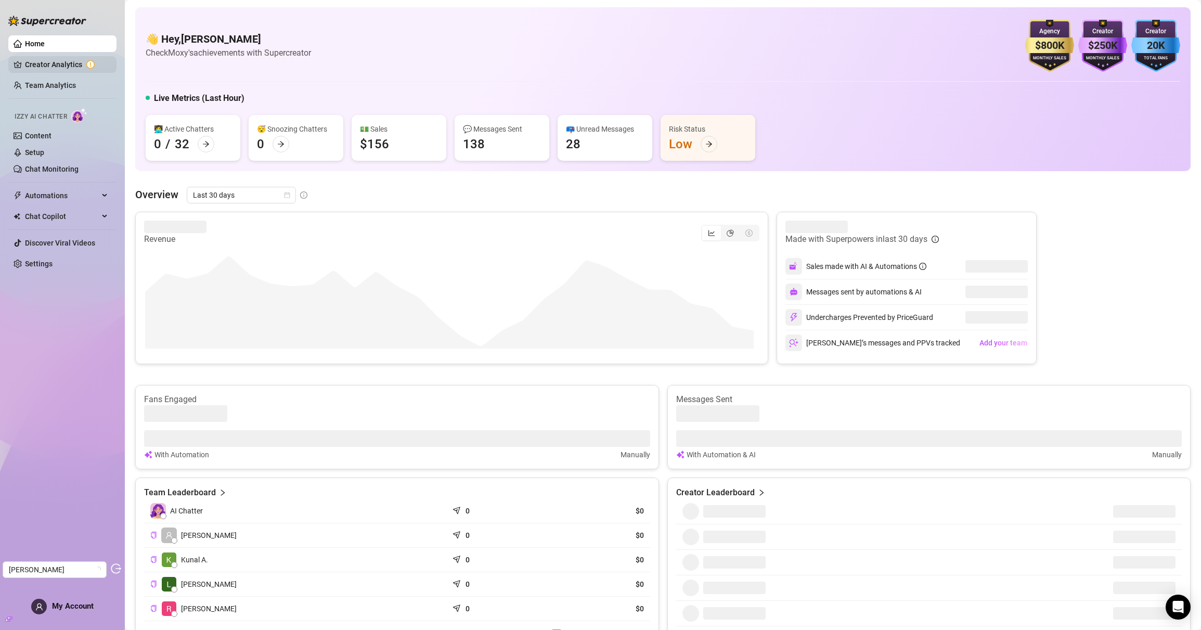
click at [57, 63] on link "Creator Analytics" at bounding box center [66, 64] width 83 height 17
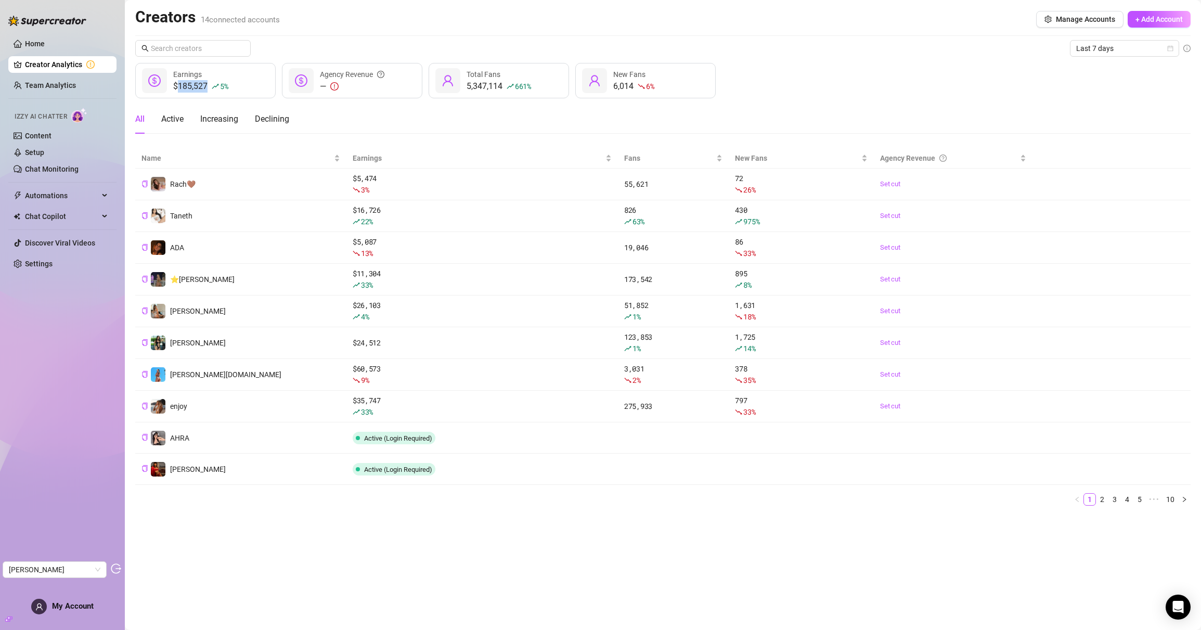
drag, startPoint x: 207, startPoint y: 82, endPoint x: 179, endPoint y: 83, distance: 28.1
click at [179, 83] on div "$185,527 5 %" at bounding box center [200, 86] width 55 height 12
copy div "185,527"
click at [51, 81] on link "Team Analytics" at bounding box center [50, 85] width 51 height 8
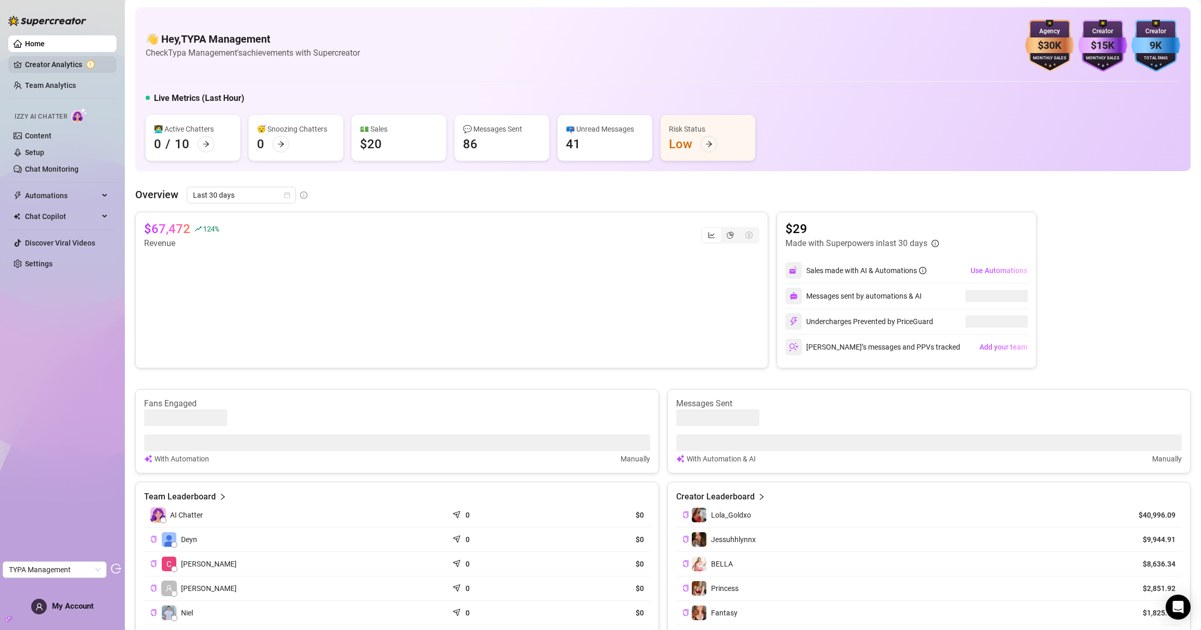
click at [46, 67] on link "Creator Analytics" at bounding box center [66, 64] width 83 height 17
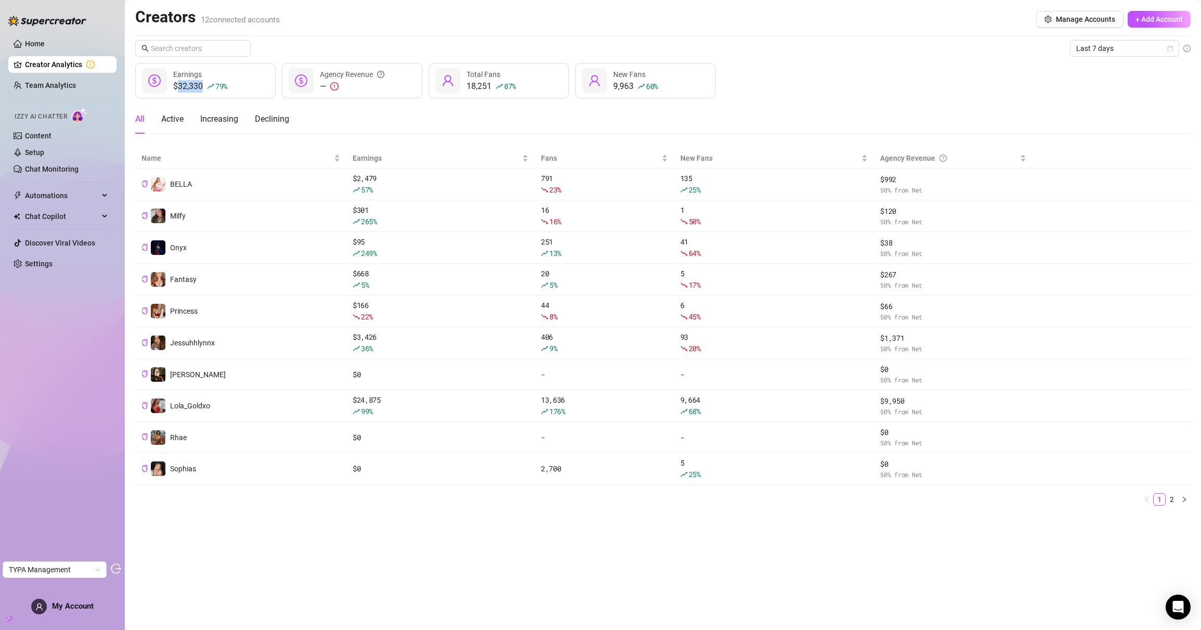
drag, startPoint x: 203, startPoint y: 85, endPoint x: 178, endPoint y: 85, distance: 24.4
click at [178, 85] on div "$32,330 79 %" at bounding box center [200, 86] width 54 height 12
copy div "32,330"
click at [51, 88] on link "Team Analytics" at bounding box center [50, 85] width 51 height 8
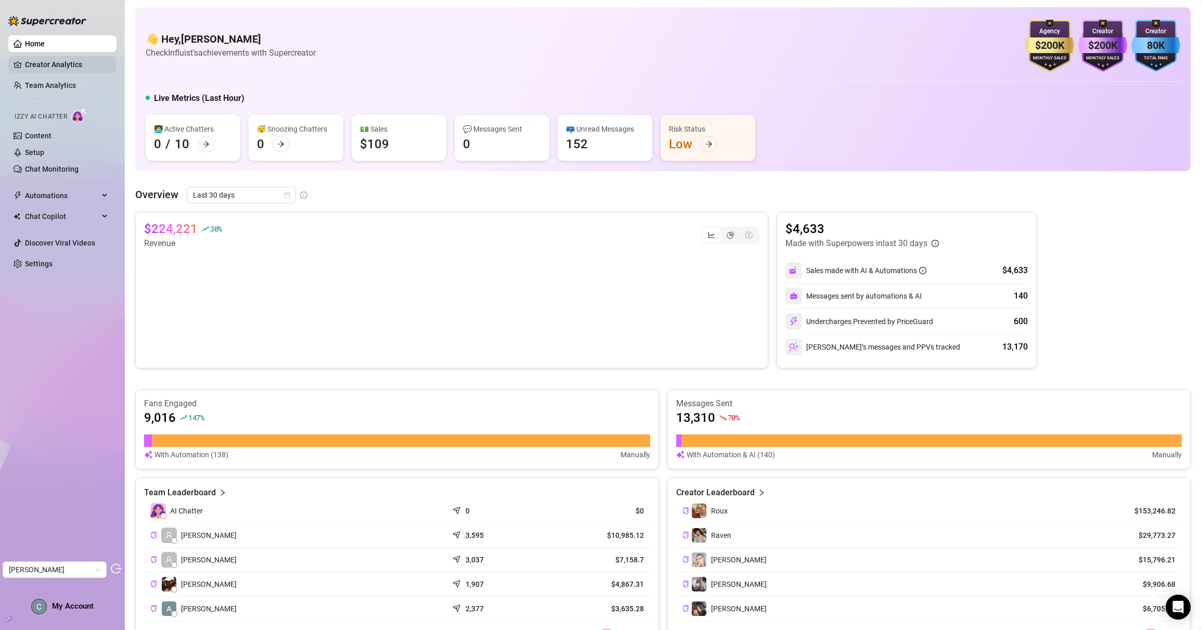
click at [51, 64] on link "Creator Analytics" at bounding box center [66, 64] width 83 height 17
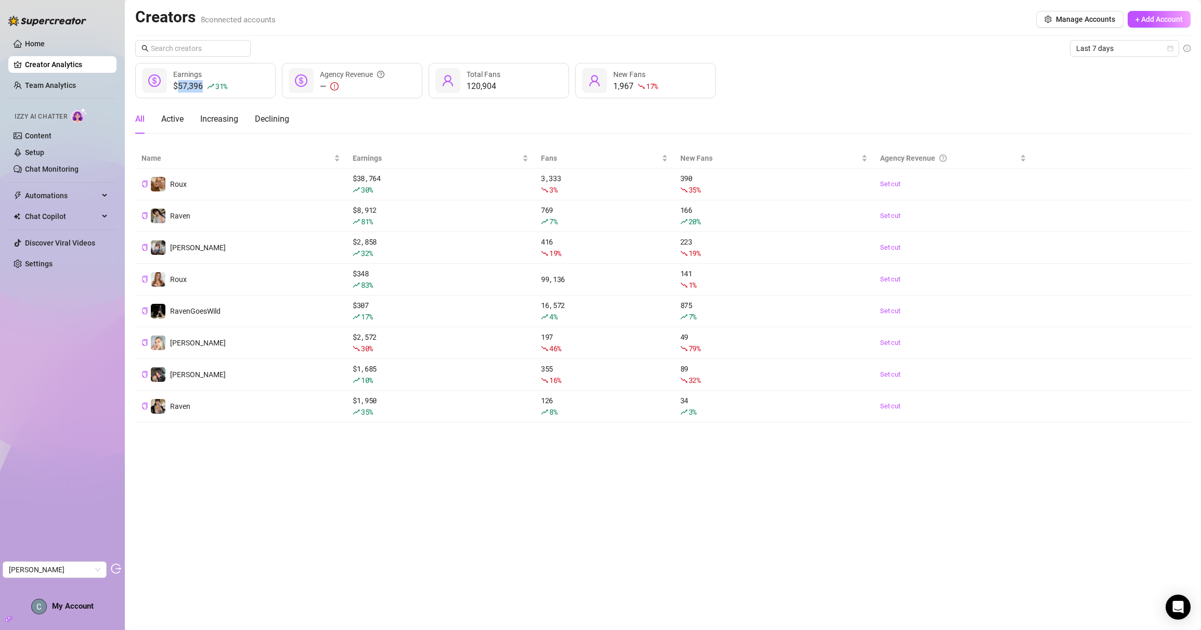
drag, startPoint x: 178, startPoint y: 86, endPoint x: 203, endPoint y: 89, distance: 24.6
click at [203, 89] on div "$57,396 31 %" at bounding box center [200, 86] width 54 height 12
copy div "57,396"
click at [51, 83] on link "Team Analytics" at bounding box center [50, 85] width 51 height 8
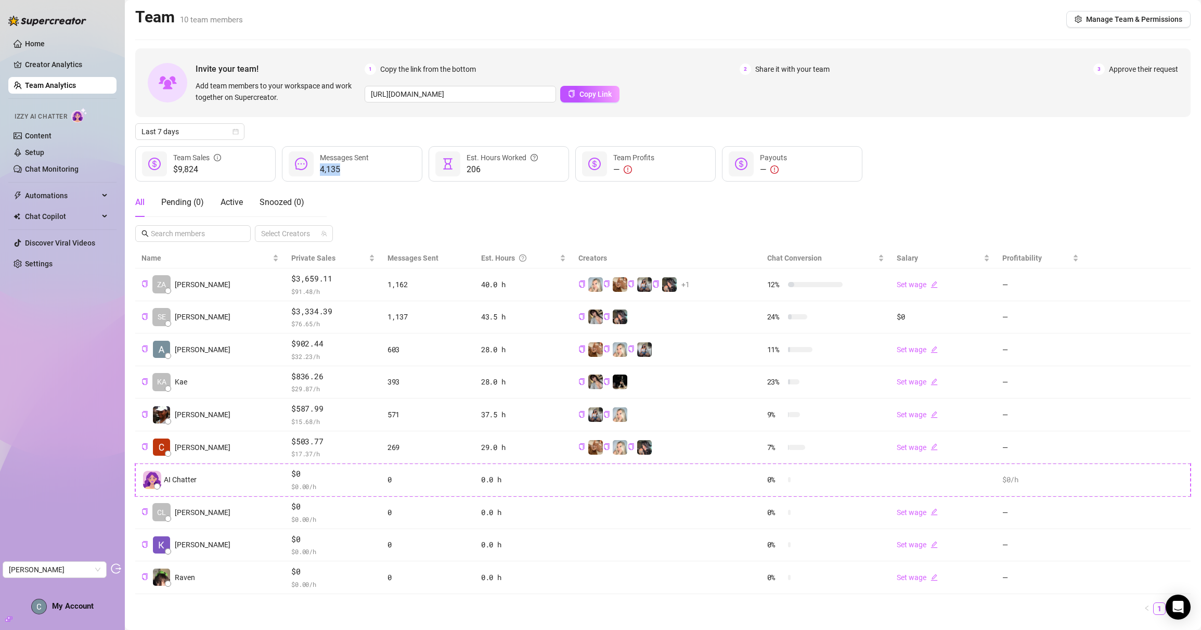
drag, startPoint x: 319, startPoint y: 171, endPoint x: 342, endPoint y: 174, distance: 23.2
click at [342, 174] on div "4,135 Messages Sent" at bounding box center [352, 163] width 140 height 35
copy span "4,135"
